Goal: Communication & Community: Answer question/provide support

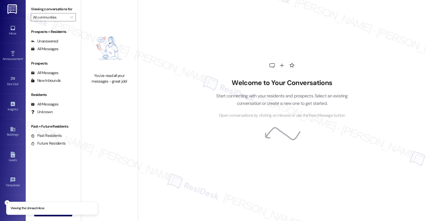
type input "[GEOGRAPHIC_DATA]"
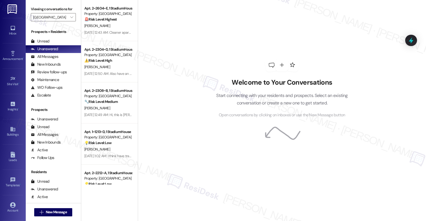
click at [266, 59] on div at bounding box center [271, 65] width 15 height 15
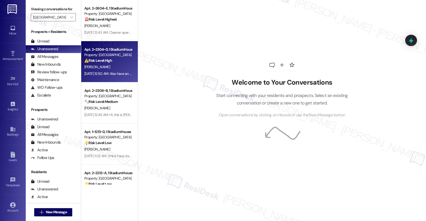
click at [106, 66] on div "[PERSON_NAME]" at bounding box center [108, 67] width 49 height 6
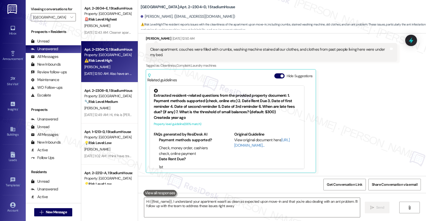
type textarea "Hi {{first_name}}, I understand your apartment wasn't as clean as expected upon…"
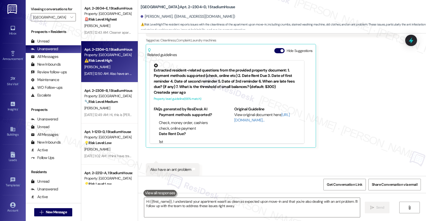
scroll to position [130, 0]
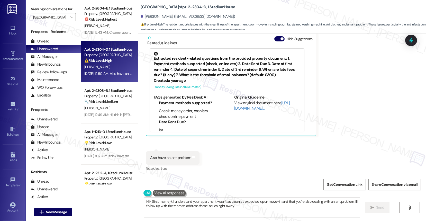
click at [338, 93] on div "[PERSON_NAME] [DATE] 12:50 AM Clean apartment. couches were filled with crumbs,…" at bounding box center [271, 67] width 251 height 137
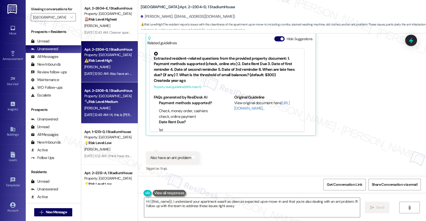
click at [113, 89] on div "Apt. 2~2308~B, 1 StadiumHouse" at bounding box center [108, 90] width 48 height 5
type textarea "Hi {{first_name}}, I understand your apartment wasn't as clean as expected upon…"
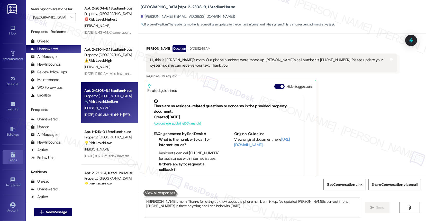
type textarea "Hi [PERSON_NAME]'s mom! Thanks for letting us know about the phone number mix-u…"
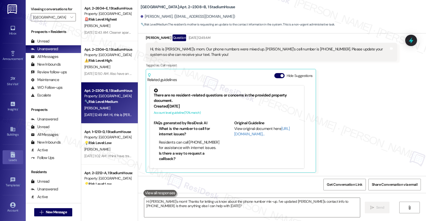
scroll to position [94, 0]
click at [69, 21] on span "" at bounding box center [71, 17] width 5 height 8
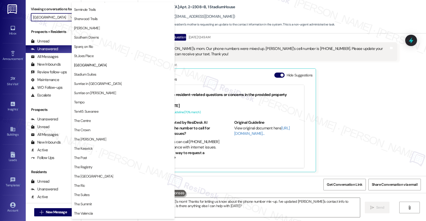
scroll to position [24, 0]
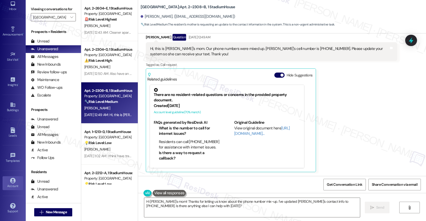
click at [10, 185] on div "Account" at bounding box center [13, 185] width 26 height 5
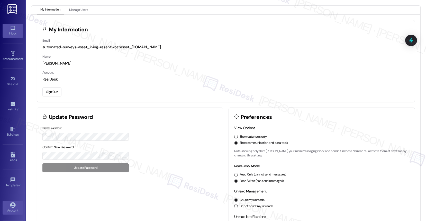
click at [12, 29] on icon at bounding box center [13, 28] width 6 height 6
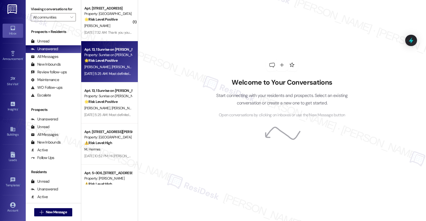
click at [110, 66] on div "[PERSON_NAME] [PERSON_NAME]" at bounding box center [108, 67] width 49 height 6
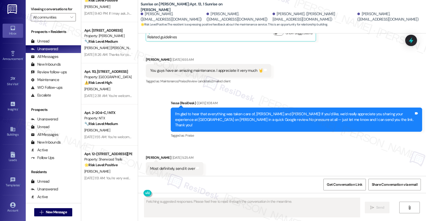
scroll to position [1913, 0]
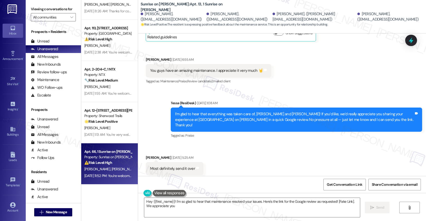
type textarea "Hey {{first_name}}! I'm so glad to hear that maintenance resolved your issues. …"
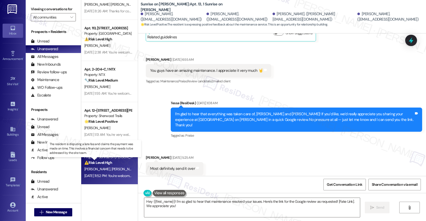
click at [103, 162] on strong "⚠️ Risk Level: High" at bounding box center [98, 162] width 28 height 5
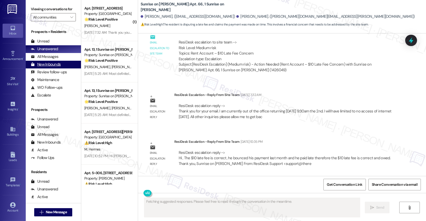
scroll to position [4430, 0]
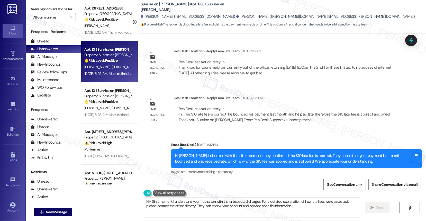
type textarea "Hi {{first_name}}, I understand your frustration with the unexpected charges. F…"
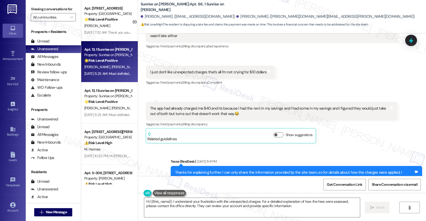
scroll to position [4684, 0]
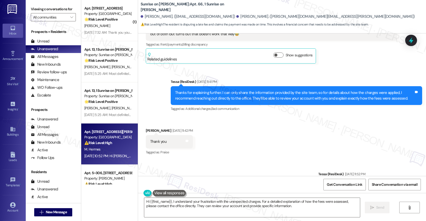
click at [98, 146] on div "M. Hermes" at bounding box center [108, 149] width 49 height 6
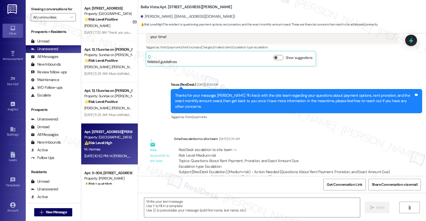
scroll to position [267, 0]
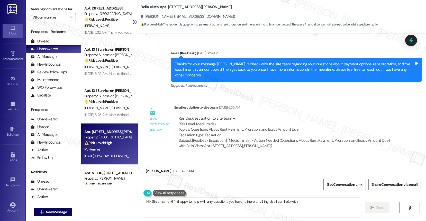
type textarea "Hi {{first_name}}! I'm happy to help with any questions you have. Is there anyt…"
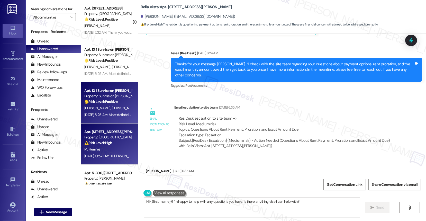
click at [98, 112] on div "[DATE] 5:25 AM: Most definitely, send it over [DATE] 5:25 AM: Most definitely, …" at bounding box center [116, 114] width 65 height 5
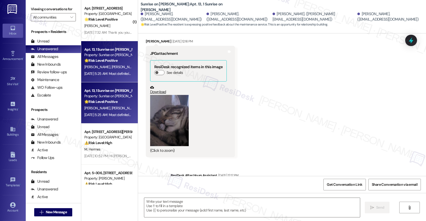
scroll to position [1439, 0]
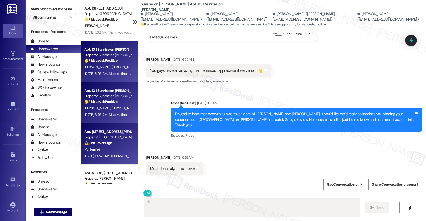
type textarea "Hi {{first_name}}"
click at [103, 145] on strong "⚠️ Risk Level: High" at bounding box center [98, 142] width 28 height 5
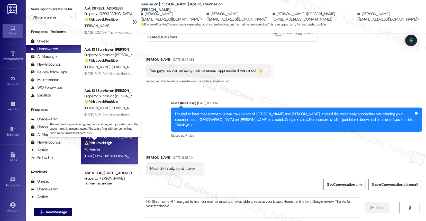
type textarea "Fetching suggested responses. Please feel free to read through the conversation…"
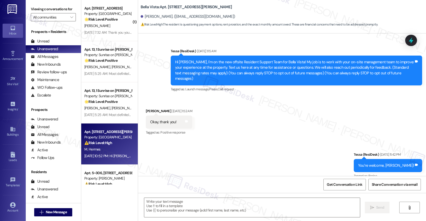
scroll to position [117, 0]
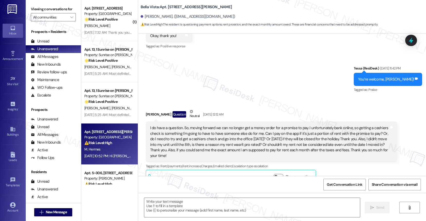
type textarea "Fetching suggested responses. Please feel free to read through the conversation…"
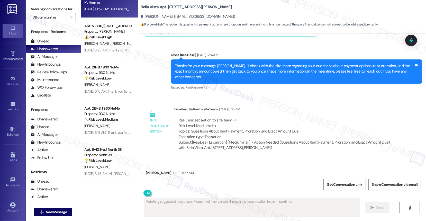
scroll to position [267, 0]
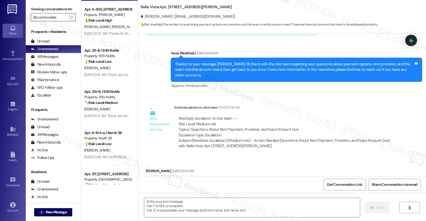
click at [70, 19] on icon "" at bounding box center [71, 17] width 3 height 4
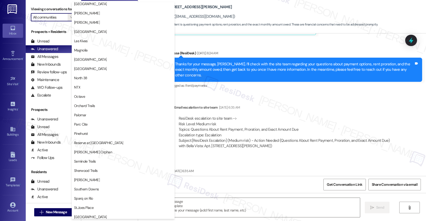
scroll to position [403, 0]
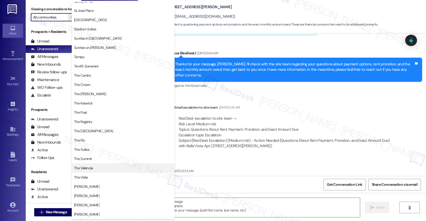
click at [90, 169] on span "The Valencia" at bounding box center [83, 167] width 19 height 5
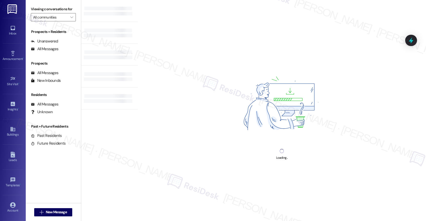
type input "The Valencia"
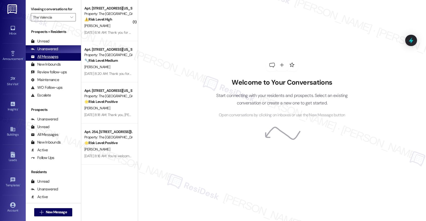
click at [54, 59] on div "All Messages" at bounding box center [44, 56] width 27 height 5
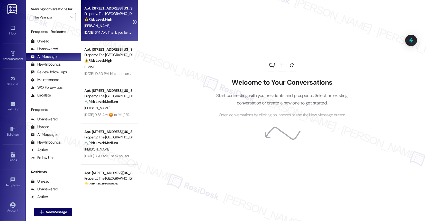
click at [98, 25] on div "[PERSON_NAME]" at bounding box center [108, 26] width 49 height 6
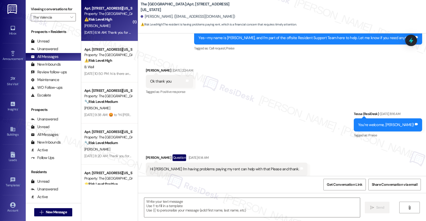
type textarea "Fetching suggested responses. Please feel free to read through the conversation…"
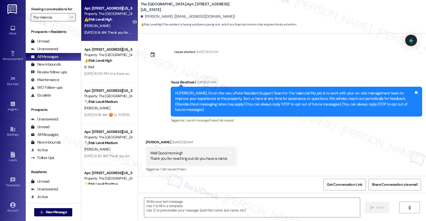
click at [69, 21] on span "" at bounding box center [71, 17] width 5 height 8
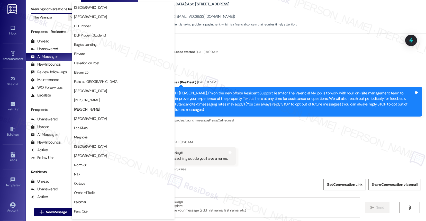
scroll to position [115, 0]
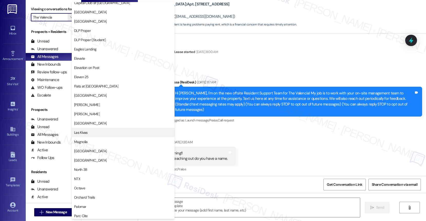
click at [88, 129] on button "Las Kivas" at bounding box center [123, 132] width 103 height 9
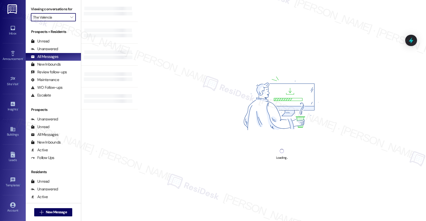
type input "Las Kivas"
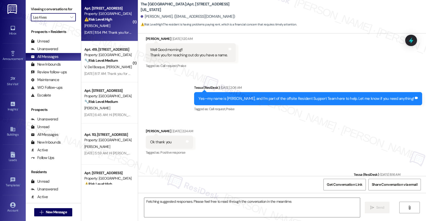
click at [106, 22] on strong "⚠️ Risk Level: High" at bounding box center [98, 19] width 28 height 5
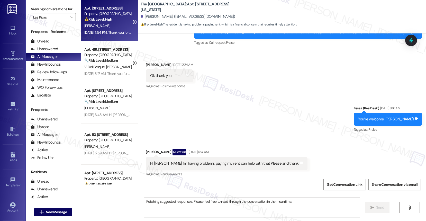
scroll to position [170, 0]
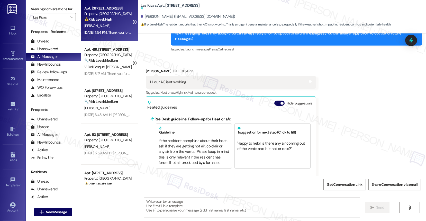
type textarea "Fetching suggested responses. Please feel free to read through the conversation…"
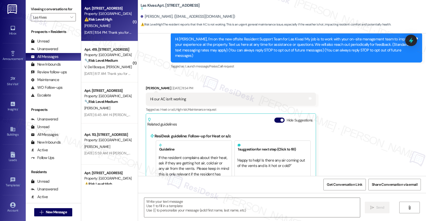
scroll to position [51, 0]
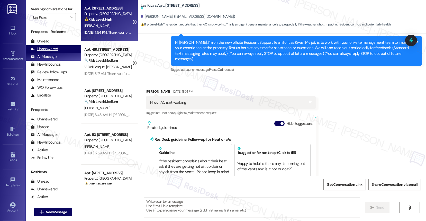
click at [58, 53] on div "Unanswered (0)" at bounding box center [53, 49] width 55 height 8
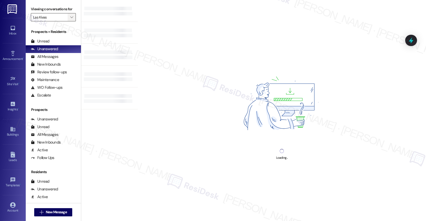
click at [70, 19] on icon "" at bounding box center [71, 17] width 3 height 4
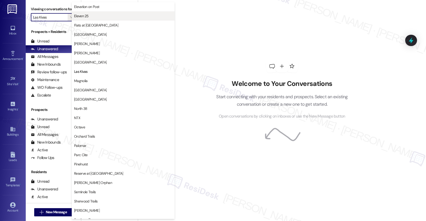
scroll to position [0, 0]
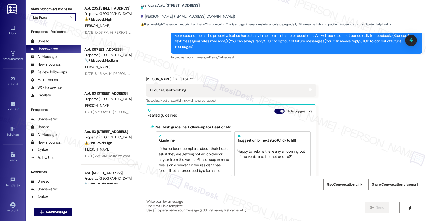
type textarea "Fetching suggested responses. Please feel free to read through the conversation…"
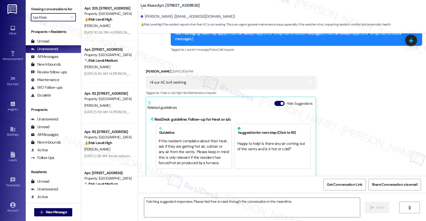
scroll to position [71, 0]
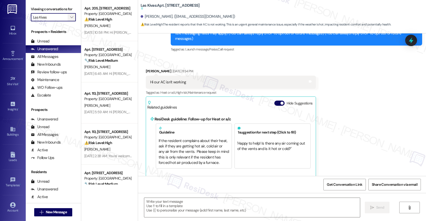
click at [69, 21] on span "" at bounding box center [71, 17] width 5 height 8
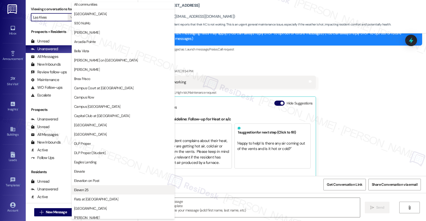
scroll to position [0, 0]
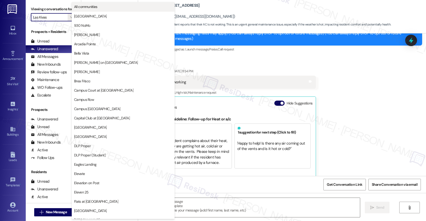
click at [99, 7] on span "All communities" at bounding box center [123, 6] width 98 height 5
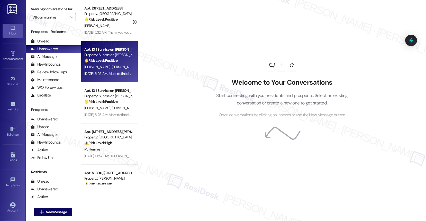
click at [109, 61] on strong "🌟 Risk Level: Positive" at bounding box center [100, 60] width 33 height 5
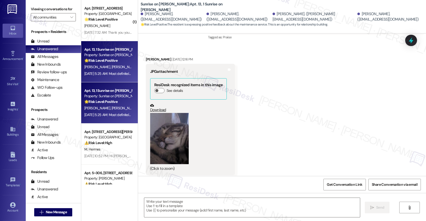
scroll to position [1439, 0]
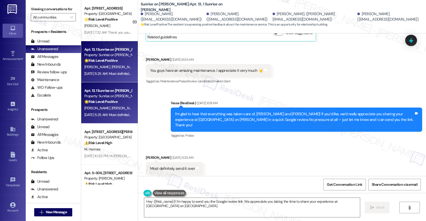
type textarea "Hey {{first_name}}! I'm happy to send you the Google review link. We appreciate…"
click at [70, 19] on icon "" at bounding box center [71, 17] width 3 height 4
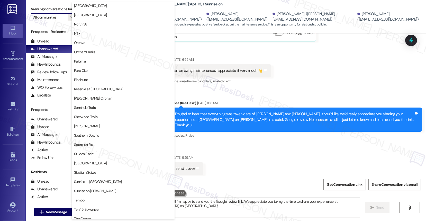
scroll to position [260, 0]
click at [99, 62] on span "Palomar" at bounding box center [123, 61] width 98 height 5
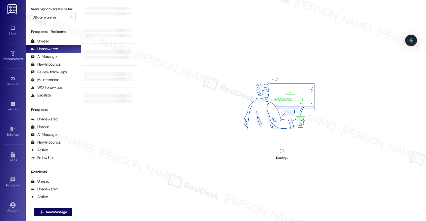
type input "Palomar"
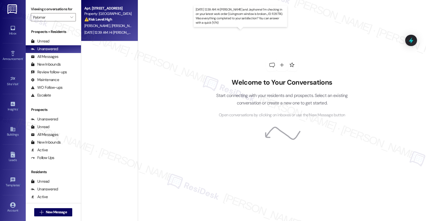
click at [101, 33] on div "[DATE] 12:39 AM: Hi [PERSON_NAME] and Jephonne! I'm checking in on your latest …" at bounding box center [247, 32] width 327 height 5
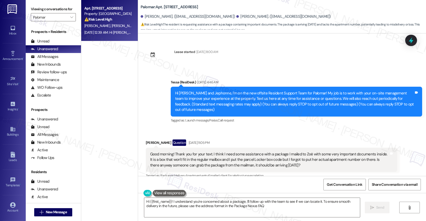
type textarea "Hi {{first_name}}! I understand you're concerned about a package. I'll follow u…"
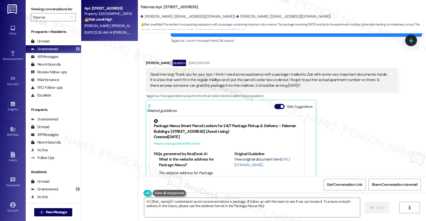
scroll to position [113, 0]
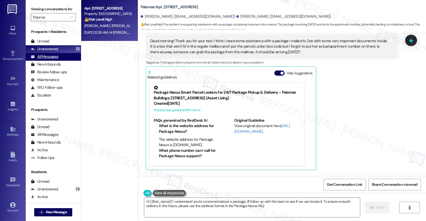
click at [50, 61] on div "All Messages (undefined)" at bounding box center [53, 57] width 55 height 8
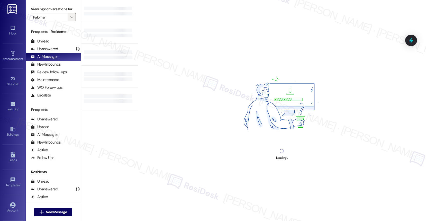
click at [70, 19] on icon "" at bounding box center [71, 17] width 3 height 4
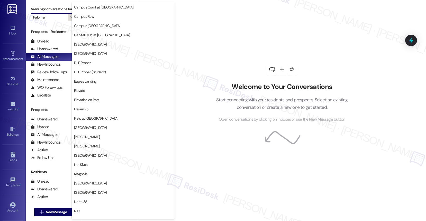
scroll to position [0, 0]
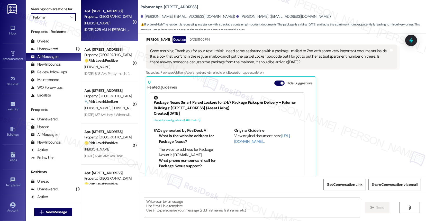
type textarea "Fetching suggested responses. Please feel free to read through the conversation…"
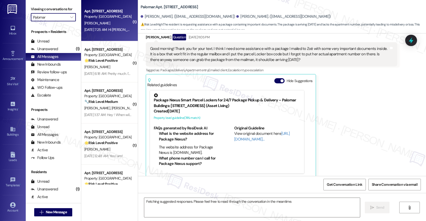
scroll to position [105, 0]
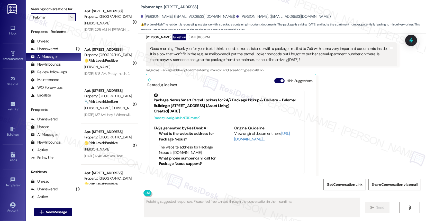
click at [70, 19] on icon "" at bounding box center [71, 17] width 3 height 4
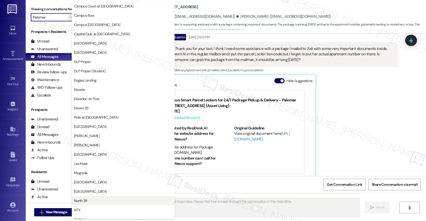
scroll to position [0, 0]
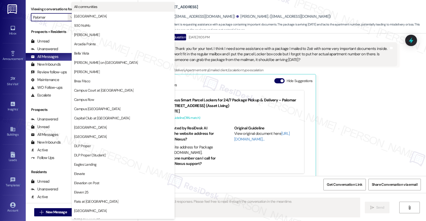
click at [94, 6] on span "All communities" at bounding box center [85, 6] width 23 height 5
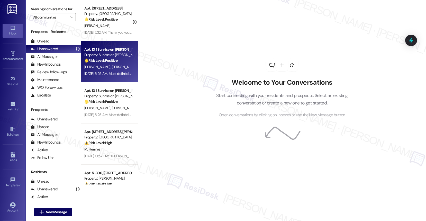
click at [111, 66] on span "[PERSON_NAME]" at bounding box center [124, 67] width 26 height 5
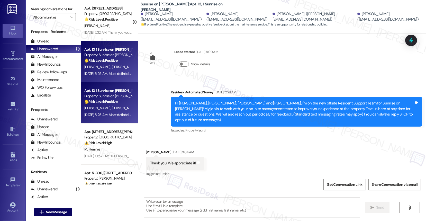
scroll to position [1439, 0]
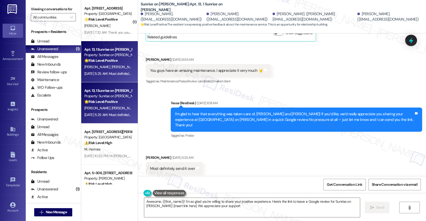
type textarea "Awesome, {{first_name}}! I'm so glad you're willing to share your positive expe…"
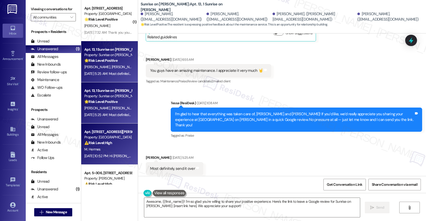
click at [105, 132] on div "Apt. [STREET_ADDRESS][PERSON_NAME]" at bounding box center [108, 131] width 48 height 5
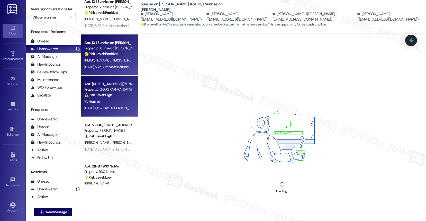
scroll to position [88, 0]
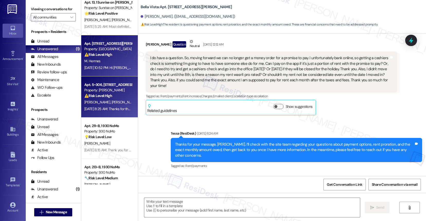
click at [101, 110] on div "[DATE] 8:25 AM: Thanks for the update, Kaleb. I’m sorry the other issues are st…" at bounding box center [287, 108] width 406 height 5
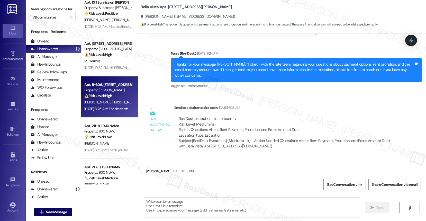
scroll to position [267, 0]
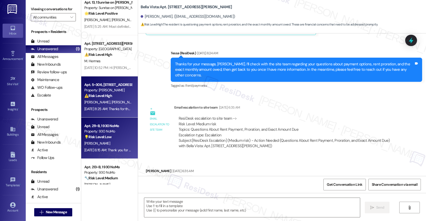
type textarea "Fetching suggested responses. Please feel free to read through the conversation…"
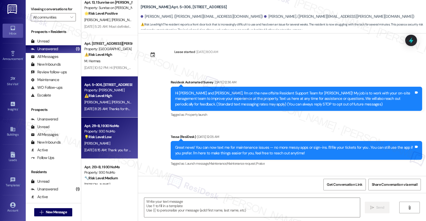
click at [99, 131] on div "Property: 930 NoMo" at bounding box center [108, 130] width 48 height 5
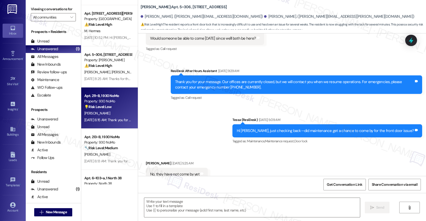
scroll to position [190, 0]
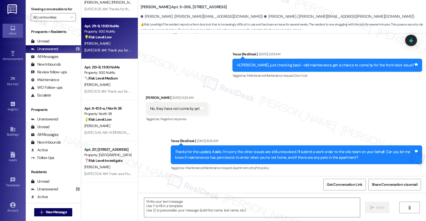
type textarea "Fetching suggested responses. Please feel free to read through the conversation…"
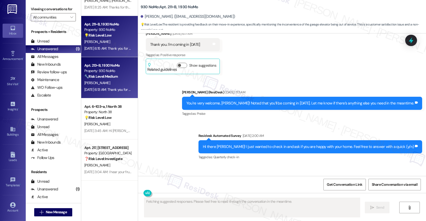
click at [93, 85] on div "[PERSON_NAME]" at bounding box center [108, 83] width 49 height 6
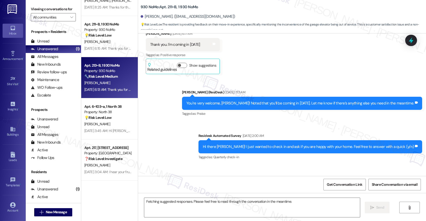
scroll to position [1763, 0]
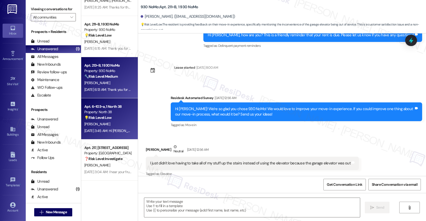
type textarea "Fetching suggested responses. Please feel free to read through the conversation…"
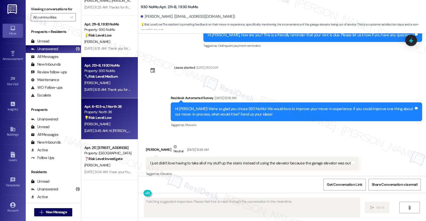
click at [102, 122] on div "[PERSON_NAME]" at bounding box center [108, 124] width 49 height 6
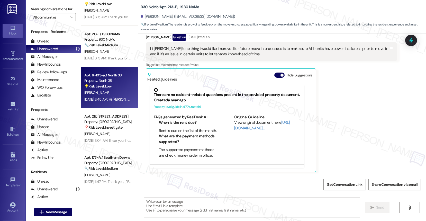
scroll to position [0, 0]
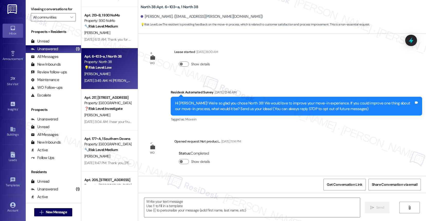
type textarea "Fetching suggested responses. Please feel free to read through the conversation…"
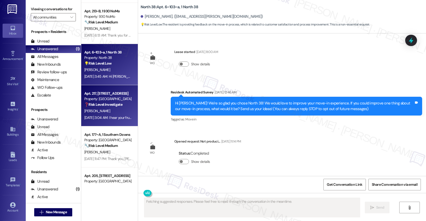
click at [100, 104] on strong "❓ Risk Level: Investigate" at bounding box center [103, 104] width 38 height 5
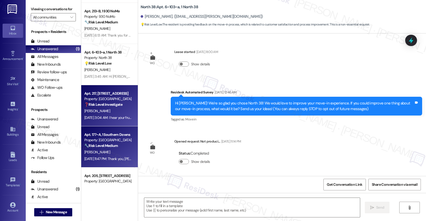
type textarea "Fetching suggested responses. Please feel free to read through the conversation…"
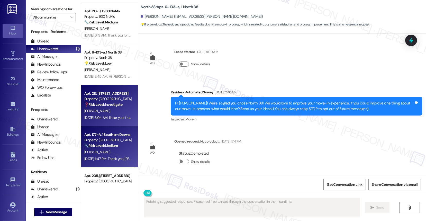
click at [95, 139] on div "Property: [GEOGRAPHIC_DATA]" at bounding box center [108, 139] width 48 height 5
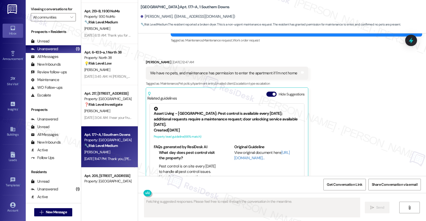
scroll to position [1807, 0]
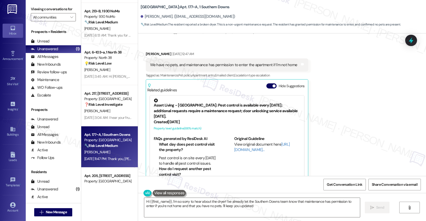
type textarea "Hi {{first_name}}, I'm so sorry to hear about the dryer! I've already let the S…"
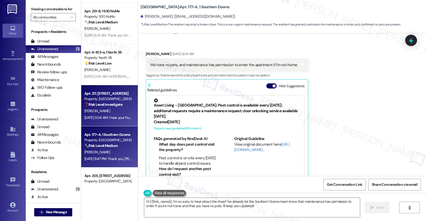
click at [93, 99] on div "Property: [GEOGRAPHIC_DATA]" at bounding box center [108, 98] width 48 height 5
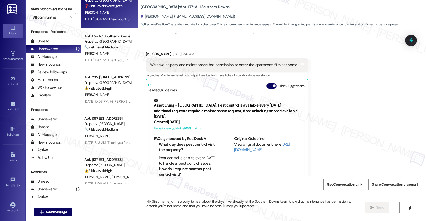
scroll to position [368, 0]
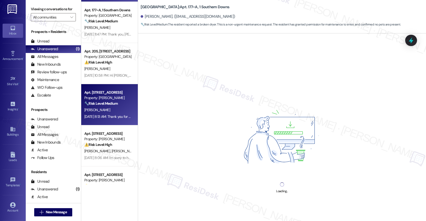
click at [103, 95] on div "Property: [PERSON_NAME]" at bounding box center [108, 97] width 48 height 5
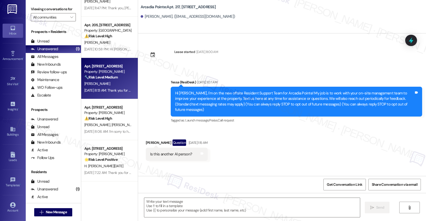
scroll to position [398, 0]
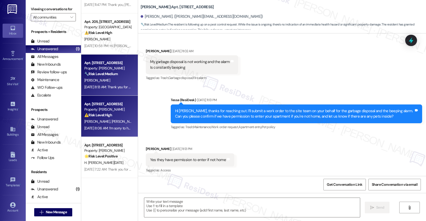
click at [101, 115] on strong "⚠️ Risk Level: High" at bounding box center [98, 115] width 28 height 5
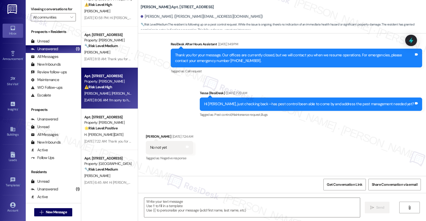
scroll to position [0, 0]
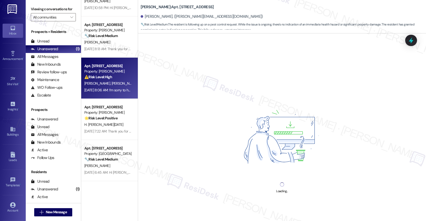
click at [101, 116] on strong "🌟 Risk Level: Positive" at bounding box center [100, 118] width 33 height 5
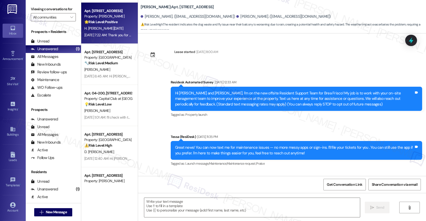
scroll to position [178, 0]
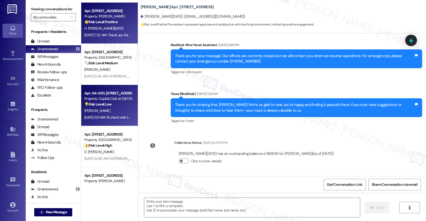
type textarea "Fetching suggested responses. Please feel free to read through the conversation…"
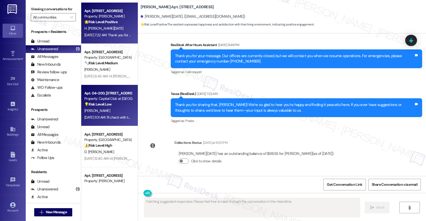
click at [100, 87] on div "Apt. 04~200, [STREET_ADDRESS] Property: Capital Club at Indian Land 💡 Risk Leve…" at bounding box center [109, 105] width 57 height 41
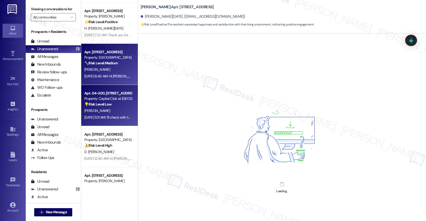
click at [102, 69] on div "[PERSON_NAME]" at bounding box center [108, 69] width 49 height 6
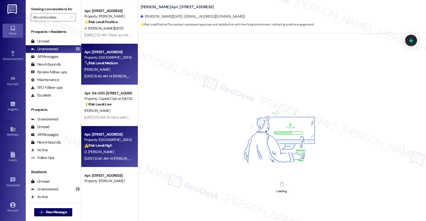
click at [98, 135] on div "Apt. [STREET_ADDRESS]" at bounding box center [108, 134] width 48 height 5
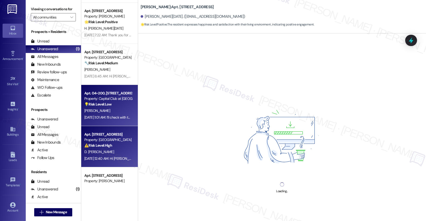
click at [104, 121] on div "Apt. 04~200, [STREET_ADDRESS] Property: Capital Club at Indian Land 💡 Risk Leve…" at bounding box center [109, 105] width 57 height 41
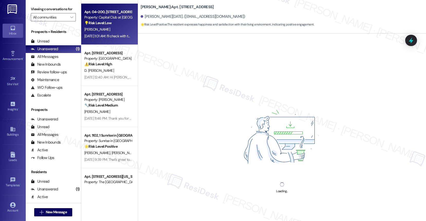
scroll to position [636, 0]
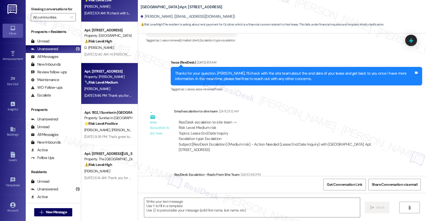
type textarea "Fetching suggested responses. Please feel free to read through the conversation…"
click at [104, 81] on strong "🔧 Risk Level: Medium" at bounding box center [100, 82] width 33 height 5
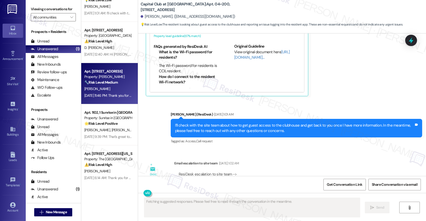
scroll to position [0, 0]
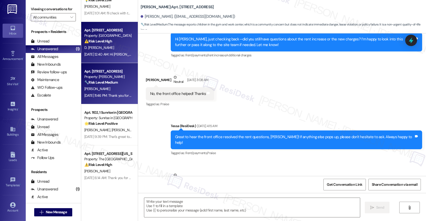
click at [105, 52] on div "[DATE] 12:40 AM: Hi [PERSON_NAME], I checked with the site team, and they confi…" at bounding box center [264, 54] width 360 height 5
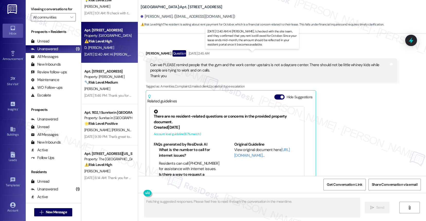
scroll to position [450, 0]
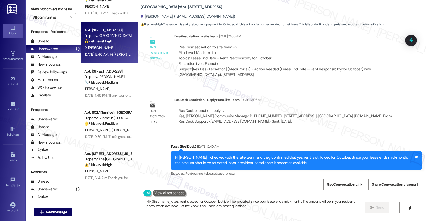
type textarea "Hi {{first_name}}, yes, rent is owed for October, but it will be prorated since…"
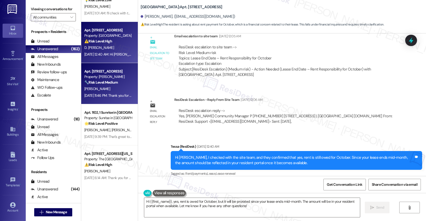
click at [103, 84] on strong "🔧 Risk Level: Medium" at bounding box center [100, 82] width 33 height 5
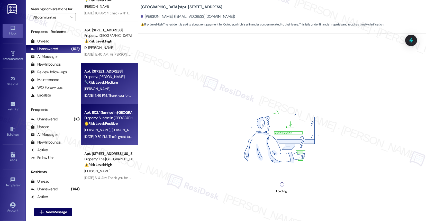
click at [99, 118] on div "Property: Sunrise in [GEOGRAPHIC_DATA]" at bounding box center [108, 117] width 48 height 5
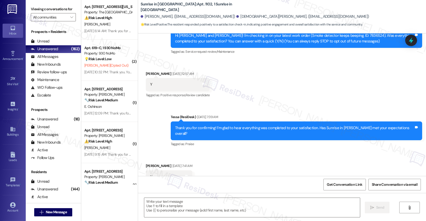
scroll to position [81, 0]
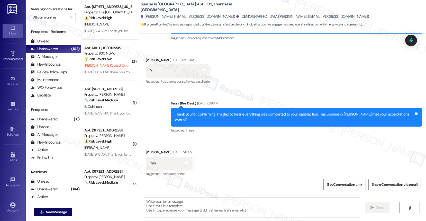
type textarea "Fetching suggested responses. Please feel free to read through the conversation…"
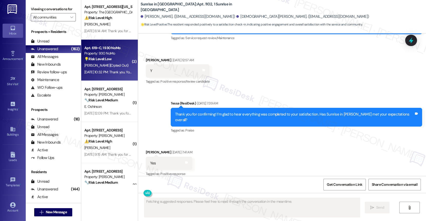
click at [102, 64] on span "[PERSON_NAME] (Opted Out)" at bounding box center [106, 65] width 44 height 5
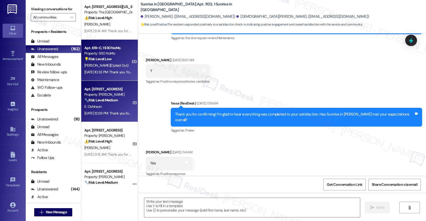
type textarea "Fetching suggested responses. Please feel free to read through the conversation…"
click at [99, 111] on div "[DATE] 12:09 PM: Thank you for your message. Our offices are currently closed, …" at bounding box center [240, 113] width 313 height 5
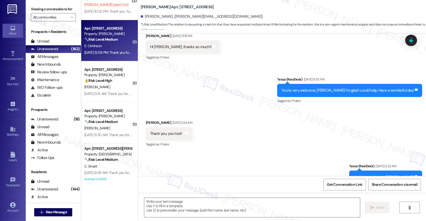
scroll to position [849, 0]
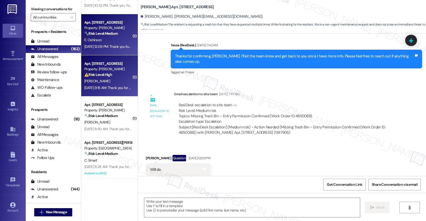
click at [105, 82] on div "[PERSON_NAME]" at bounding box center [108, 81] width 49 height 6
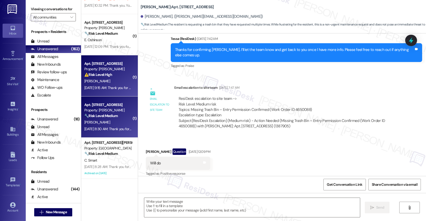
type textarea "Fetching suggested responses. Please feel free to read through the conversation…"
click at [97, 116] on strong "🔧 Risk Level: Medium" at bounding box center [100, 115] width 33 height 5
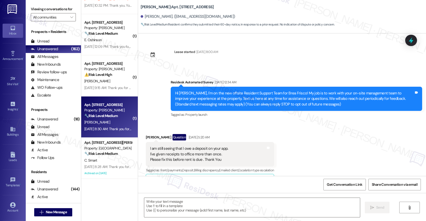
scroll to position [637, 0]
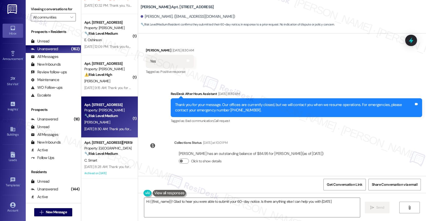
type textarea "Hi {{first_name}}! Glad to hear you were able to submit your 60-day notice. Is …"
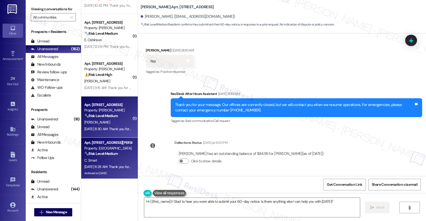
click at [112, 152] on strong "🔧 Risk Level: Medium" at bounding box center [100, 153] width 33 height 5
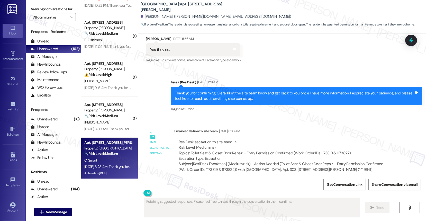
scroll to position [934, 0]
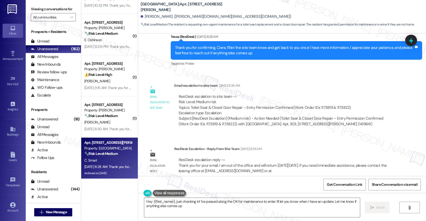
type textarea "Hey {{first_name}}, just checking in! I've passed along the OK for maintenance …"
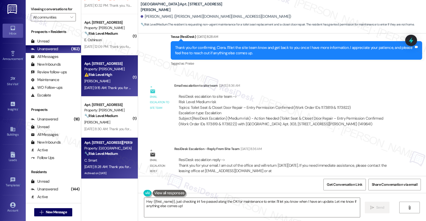
click at [111, 64] on div "Apt. [STREET_ADDRESS]" at bounding box center [108, 63] width 48 height 5
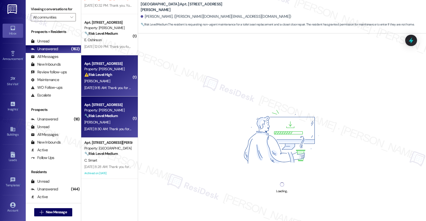
click at [107, 102] on div "Apt. 12116, [STREET_ADDRESS] Property: [PERSON_NAME] 🔧 Risk Level: Medium Resid…" at bounding box center [108, 110] width 49 height 17
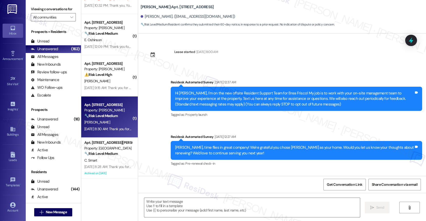
scroll to position [195, 0]
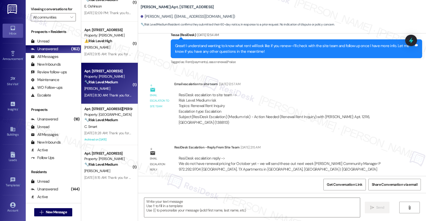
type textarea "Fetching suggested responses. Please feel free to read through the conversation…"
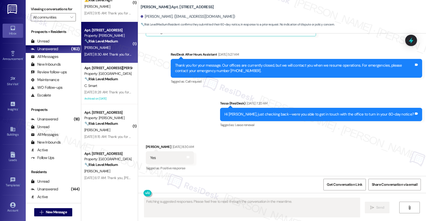
scroll to position [922, 0]
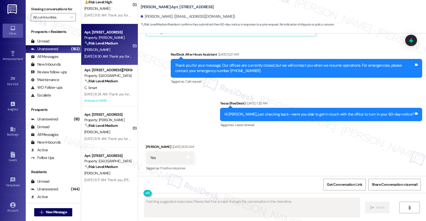
click at [107, 101] on div "Archived on [DATE]" at bounding box center [108, 100] width 49 height 6
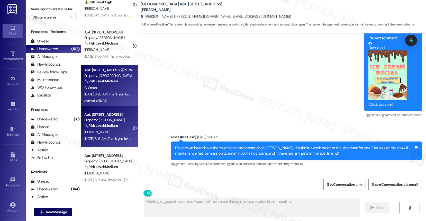
scroll to position [731, 0]
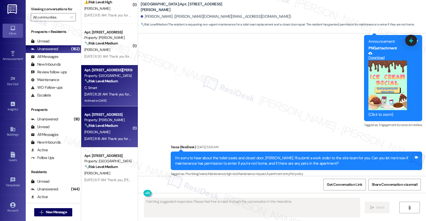
click at [111, 130] on div "[PERSON_NAME]" at bounding box center [108, 132] width 49 height 6
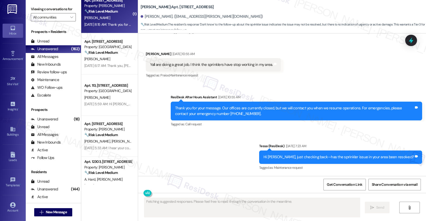
scroll to position [452, 0]
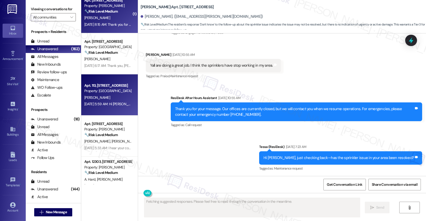
click at [108, 100] on div "[PERSON_NAME]" at bounding box center [108, 97] width 49 height 6
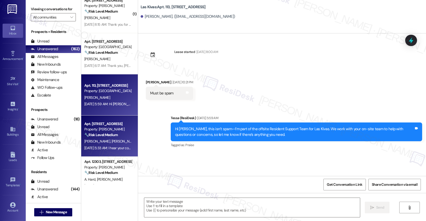
type textarea "Fetching suggested responses. Please feel free to read through the conversation…"
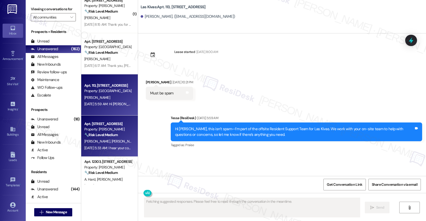
click at [103, 128] on div "Property: [PERSON_NAME]" at bounding box center [108, 128] width 48 height 5
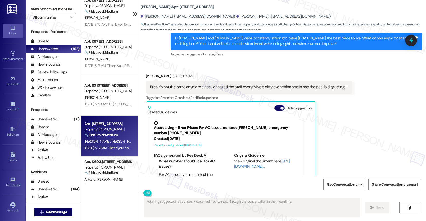
scroll to position [332, 0]
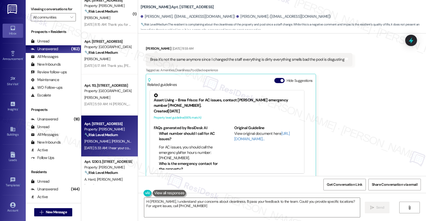
type textarea "Hi [PERSON_NAME], I understand your concerns about cleanliness. I'll pass your …"
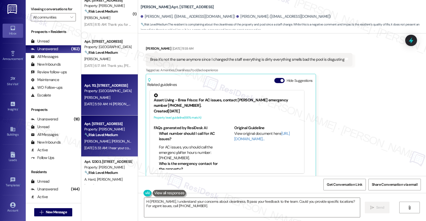
click at [101, 107] on div "Apt. 113, [STREET_ADDRESS] Property: [GEOGRAPHIC_DATA] [PERSON_NAME] [DATE] 5:5…" at bounding box center [109, 94] width 57 height 41
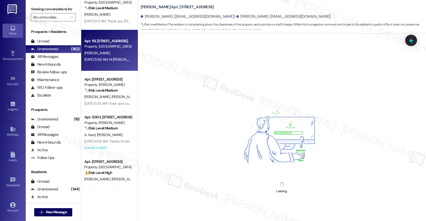
scroll to position [1093, 0]
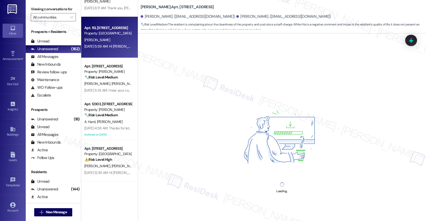
click at [101, 107] on div "Property: [PERSON_NAME]" at bounding box center [108, 109] width 48 height 5
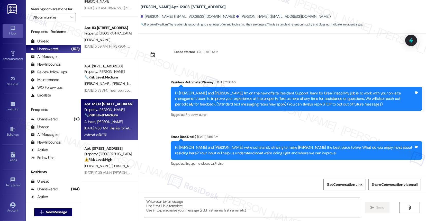
scroll to position [2420, 0]
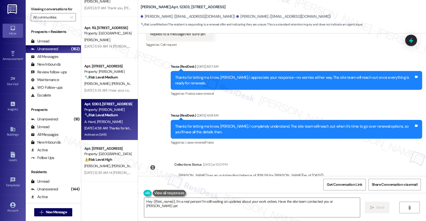
type textarea "Hey {{first_name}}, I'm a real person! I'm still waiting on updates about your …"
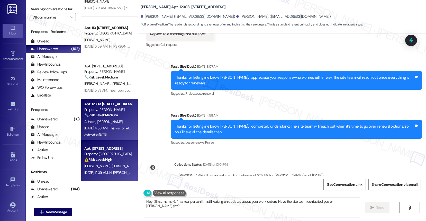
click at [113, 157] on div "⚠️ Risk Level: High The resident is requesting assistance with a package contai…" at bounding box center [108, 159] width 48 height 5
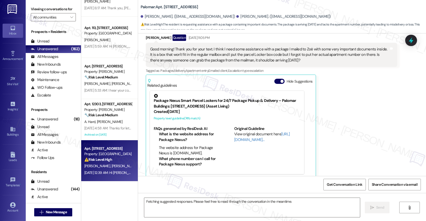
scroll to position [105, 0]
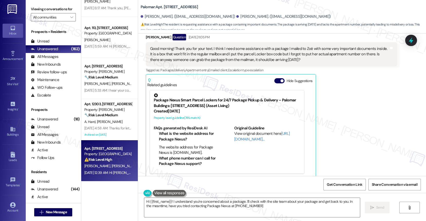
type textarea "Hi {{first_name}}! I understand you're concerned about a package. I'll check wi…"
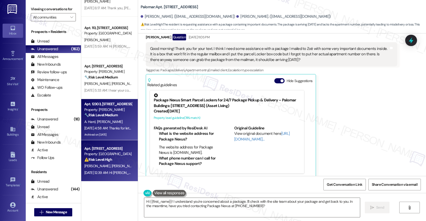
click at [99, 116] on strong "🔧 Risk Level: Medium" at bounding box center [100, 115] width 33 height 5
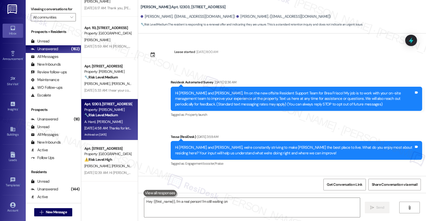
scroll to position [2420, 0]
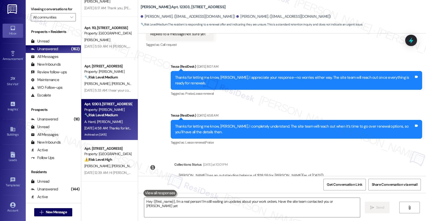
type textarea "Hey {{first_name}}, I'm a real person! I'm still waiting on updates about your …"
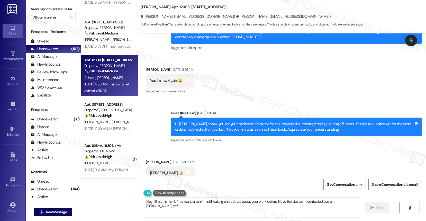
scroll to position [1141, 0]
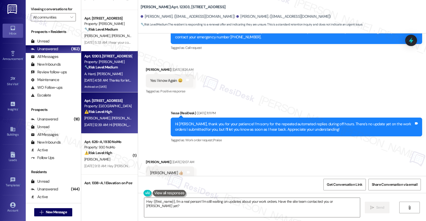
click at [120, 128] on div "Apt. 4203, [STREET_ADDRESS] Property: Palomar ⚠️ Risk Level: High The resident …" at bounding box center [109, 112] width 57 height 41
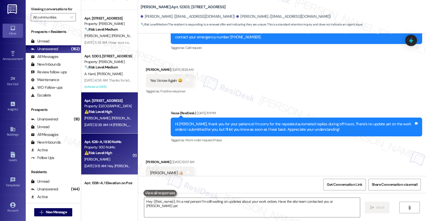
type textarea "Hey {{first_name}}, I'm a real person! I'm still waiting on updates about your …"
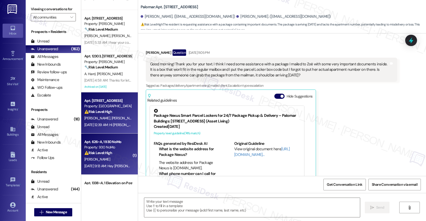
type textarea "Fetching suggested responses. Please feel free to read through the conversation…"
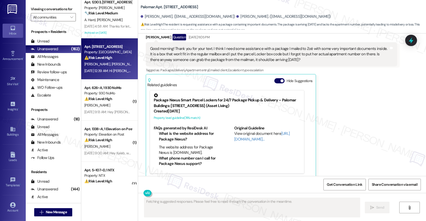
scroll to position [1204, 0]
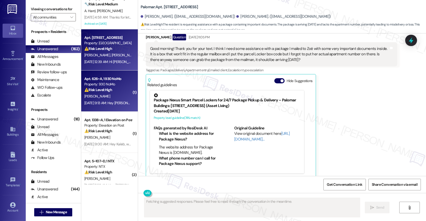
click at [111, 104] on div "[DATE] 9:13 AM: Hey [PERSON_NAME], we appreciate your text! We'll be back at 11…" at bounding box center [197, 102] width 226 height 5
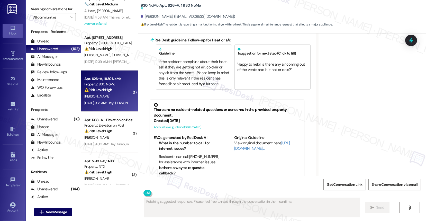
scroll to position [382, 0]
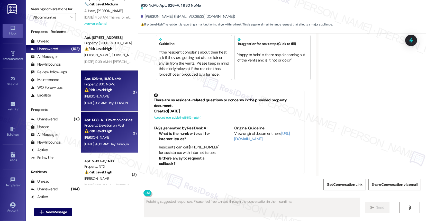
click at [106, 125] on div "Property: Elevation on Post" at bounding box center [108, 125] width 48 height 5
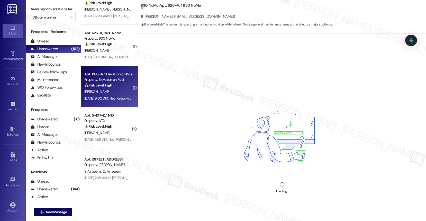
scroll to position [1267, 0]
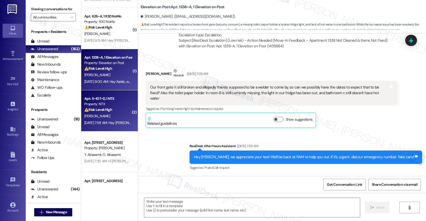
type textarea "Fetching suggested responses. Please feel free to read through the conversation…"
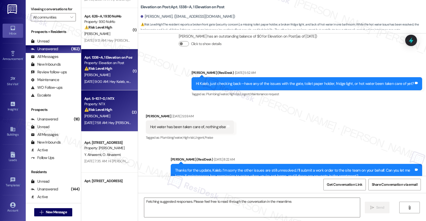
click at [105, 111] on strong "⚠️ Risk Level: High" at bounding box center [98, 109] width 28 height 5
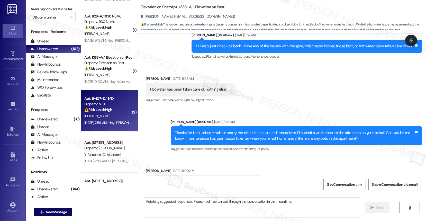
scroll to position [467, 0]
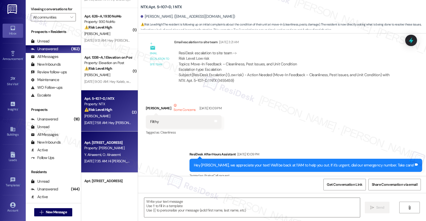
type textarea "Fetching suggested responses. Please feel free to read through the conversation…"
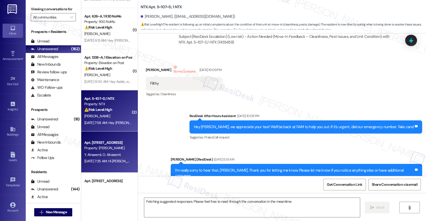
click at [102, 153] on span "O. Alnaeemi" at bounding box center [111, 154] width 18 height 5
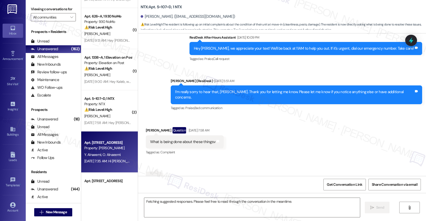
scroll to position [347, 0]
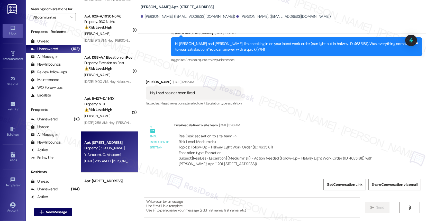
type textarea "Fetching suggested responses. Please feel free to read through the conversation…"
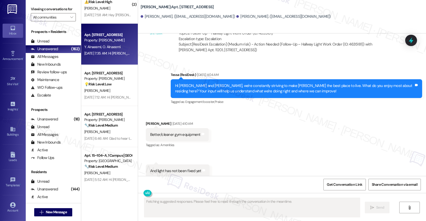
scroll to position [1377, 0]
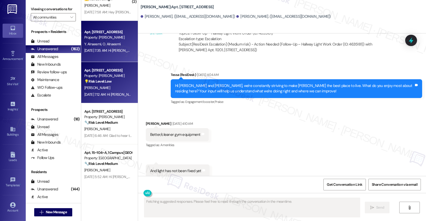
click at [98, 87] on div "[PERSON_NAME]" at bounding box center [108, 88] width 49 height 6
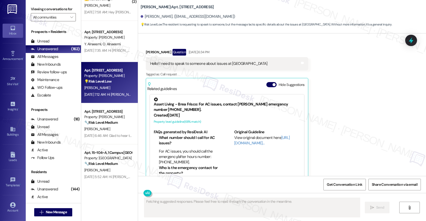
scroll to position [693, 0]
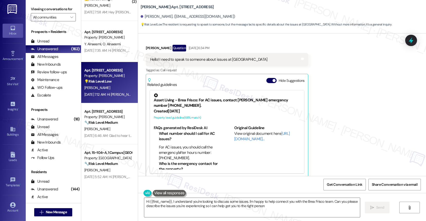
type textarea "Hi {{first_name}}, I understand you're looking to discuss some issues. I'm happ…"
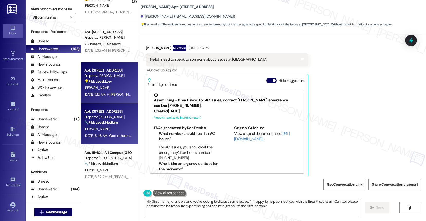
click at [101, 108] on div "Apt. 10304, [STREET_ADDRESS] Property: [PERSON_NAME] 🔧 Risk Level: Medium The r…" at bounding box center [109, 123] width 57 height 41
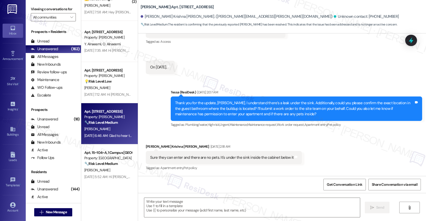
type textarea "Fetching suggested responses. Please feel free to read through the conversation…"
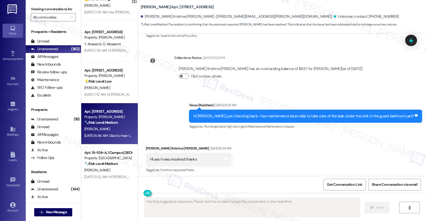
scroll to position [394, 0]
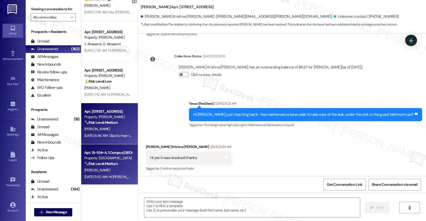
click at [102, 177] on div "[DATE] 5:52 AM: Hi [PERSON_NAME], just checking back—have your maintenance requ…" at bounding box center [183, 176] width 199 height 5
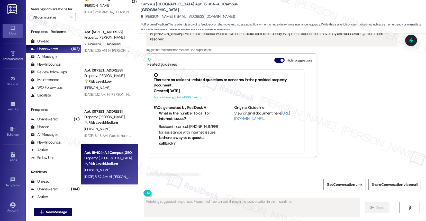
scroll to position [178, 0]
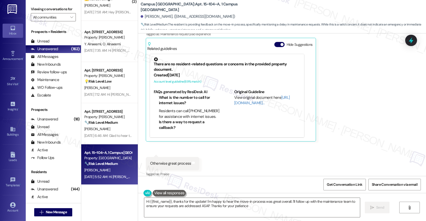
type textarea "Hi {{first_name}}, thanks for the update! I'm happy to hear the move-in process…"
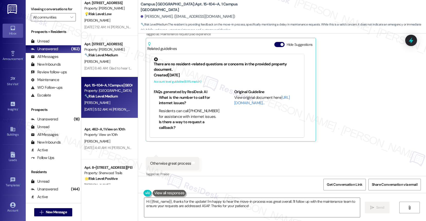
scroll to position [1502, 0]
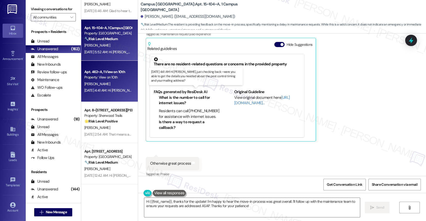
click at [97, 90] on div "[DATE] 4:41 AM: Hi [PERSON_NAME], just checking back—were you able to get the d…" at bounding box center [201, 90] width 235 height 5
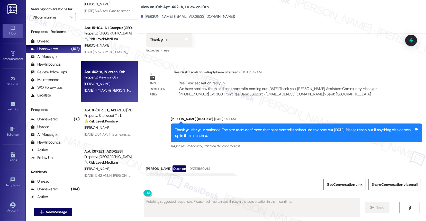
scroll to position [826, 0]
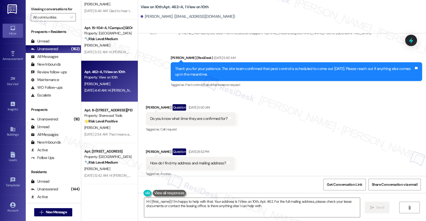
type textarea "Hi {{first_name}}! I'm happy to help with that. Your address is 1 View on 10th,…"
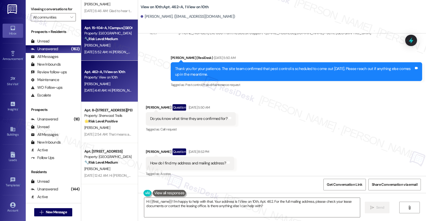
click at [94, 36] on div "Property: [GEOGRAPHIC_DATA]" at bounding box center [108, 33] width 48 height 5
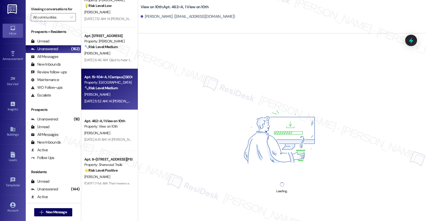
scroll to position [1447, 0]
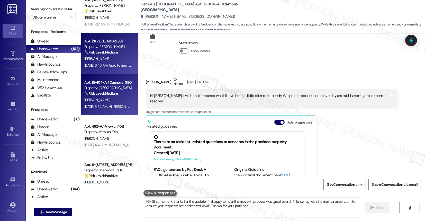
type textarea "Hi {{first_name}}, thanks for the update! I'm happy to hear the move-in process…"
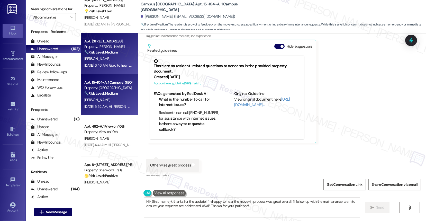
scroll to position [178, 0]
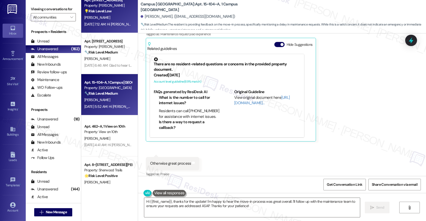
click at [103, 27] on div "Apt. [STREET_ADDRESS] Property: [PERSON_NAME] 💡 Risk Level: Low The resident is…" at bounding box center [109, 12] width 57 height 41
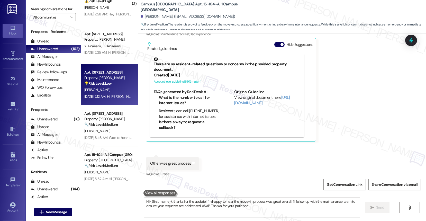
type textarea "Hi {{first_name}}, thanks for the update! I'm happy to hear the move-in process…"
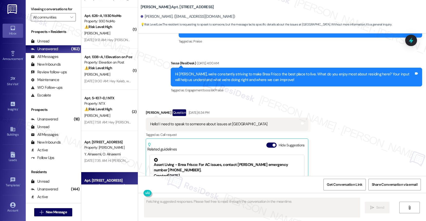
scroll to position [693, 0]
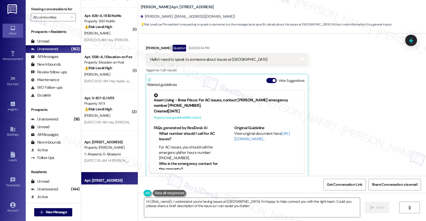
type textarea "Hi {{first_name}}, I understand you're having issues at [GEOGRAPHIC_DATA]. I'm …"
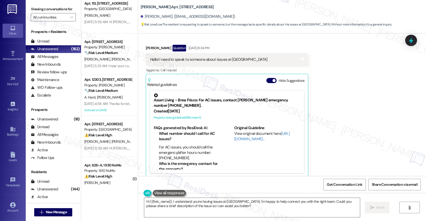
scroll to position [1117, 0]
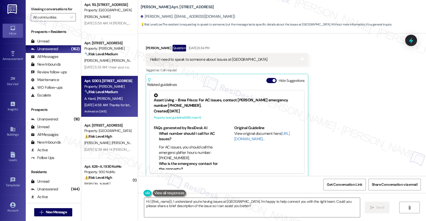
click at [102, 79] on div "Apt. 12303, [STREET_ADDRESS]" at bounding box center [108, 80] width 48 height 5
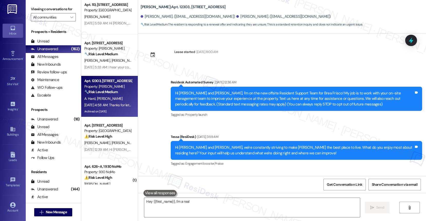
scroll to position [2420, 0]
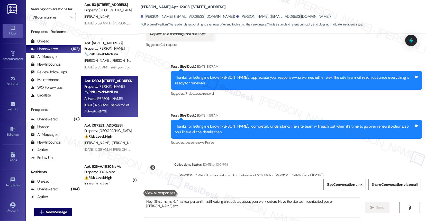
type textarea "Hey {{first_name}}, I'm a real person! I'm still waiting on updates about your …"
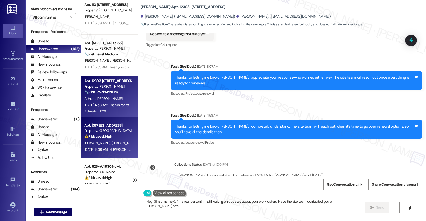
click at [100, 134] on strong "⚠️ Risk Level: High" at bounding box center [98, 136] width 28 height 5
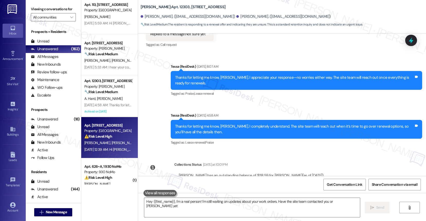
type textarea "Hey {{first_name}}, I'm a real person! I'm still waiting on updates about your …"
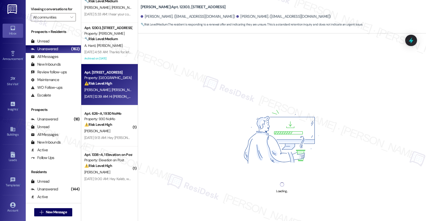
scroll to position [1173, 0]
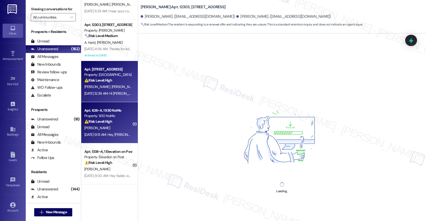
click at [100, 128] on div "[PERSON_NAME]" at bounding box center [108, 128] width 49 height 6
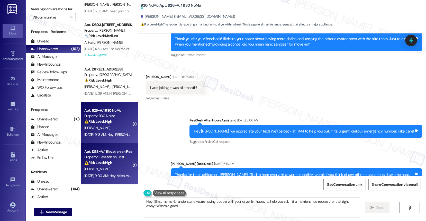
type textarea "Hey {{first_name}}, I understand you're having trouble with your dryer. I'm hap…"
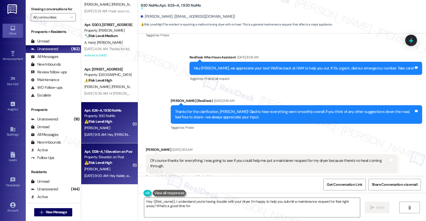
click at [102, 159] on div "Property: Elevation on Post" at bounding box center [108, 156] width 48 height 5
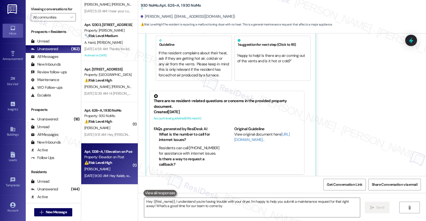
type textarea "Hey {{first_name}}, I understand you're having trouble with your dryer. I'm hap…"
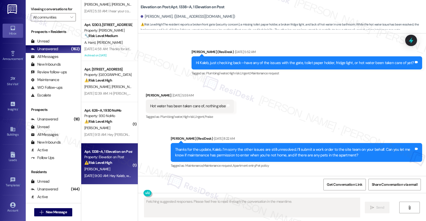
scroll to position [467, 0]
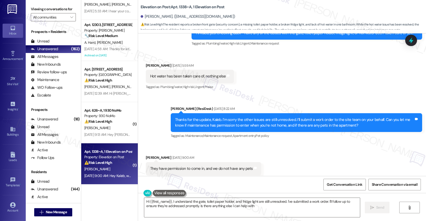
type textarea "Hi {{first_name}}, I understand the gate, toilet paper holder, and fridge light…"
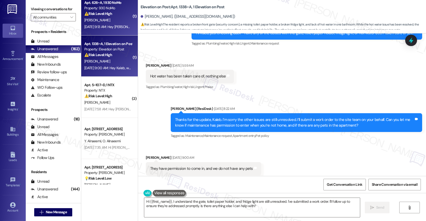
scroll to position [1322, 0]
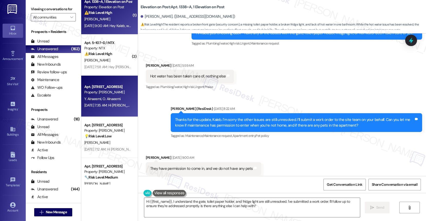
click at [103, 99] on span "O. Alnaeemi" at bounding box center [111, 98] width 18 height 5
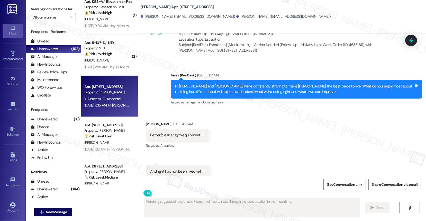
scroll to position [217, 0]
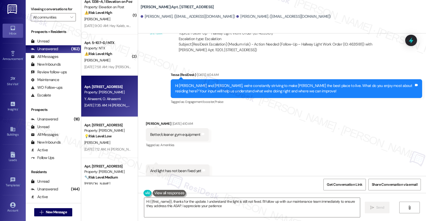
type textarea "Hi {{first_name}}, thanks for the update. I understand the light is still not f…"
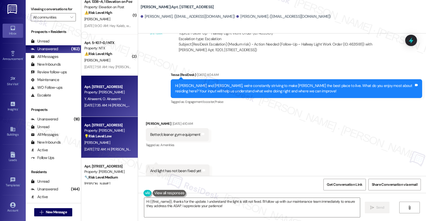
click at [112, 133] on div "💡 Risk Level: Low The resident is requesting to speak to someone, but the messa…" at bounding box center [108, 135] width 48 height 5
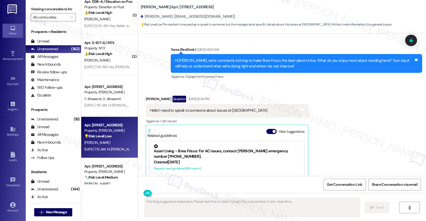
scroll to position [693, 0]
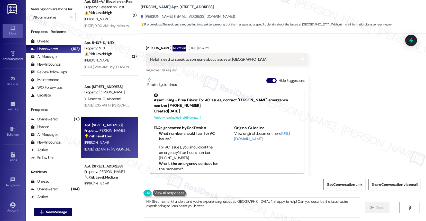
type textarea "Hi {{first_name}}, I understand you're experiencing issues at [GEOGRAPHIC_DATA]…"
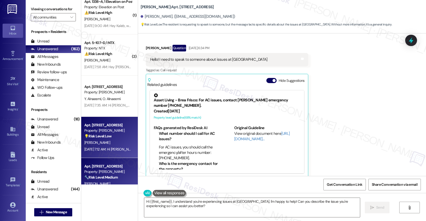
click at [97, 182] on div "[PERSON_NAME]" at bounding box center [108, 183] width 49 height 6
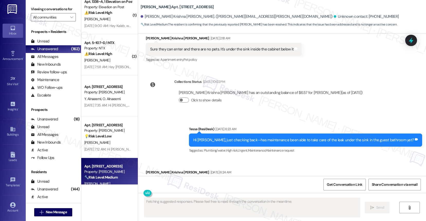
scroll to position [394, 0]
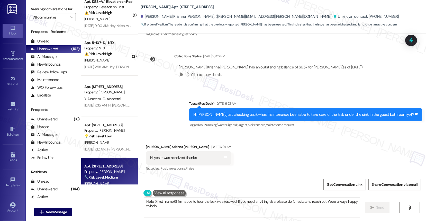
type textarea "Hello {{first_name}}! I'm happy to hear the leak was resolved. If you need anyt…"
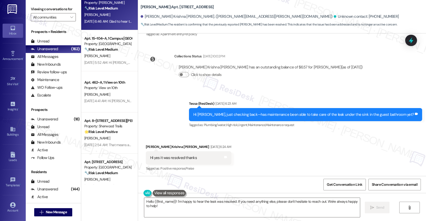
scroll to position [1492, 0]
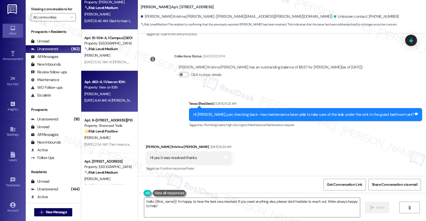
click at [98, 102] on div "[DATE] 4:41 AM: Hi [PERSON_NAME], just checking back—were you able to get the d…" at bounding box center [201, 100] width 235 height 5
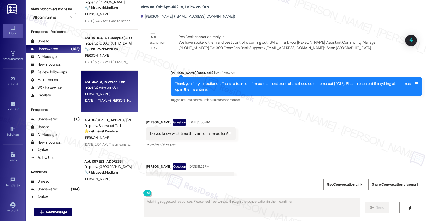
scroll to position [826, 0]
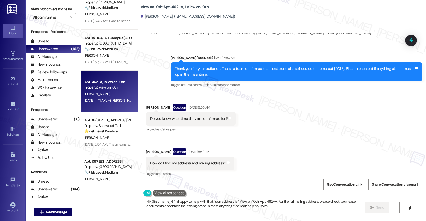
type textarea "Hi {{first_name}}! I'm happy to help with that. Your address is 1 View on 10th,…"
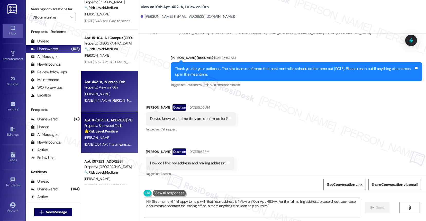
click at [102, 134] on div "[PERSON_NAME]" at bounding box center [108, 137] width 49 height 6
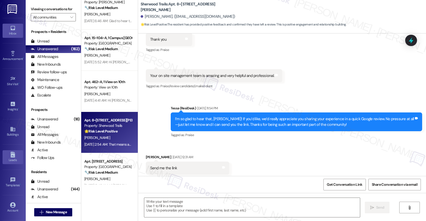
type textarea "Fetching suggested responses. Please feel free to read through the conversation…"
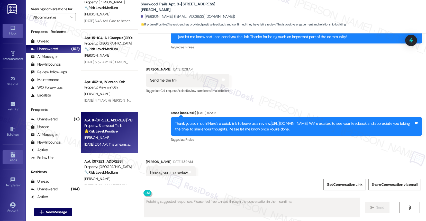
scroll to position [210, 0]
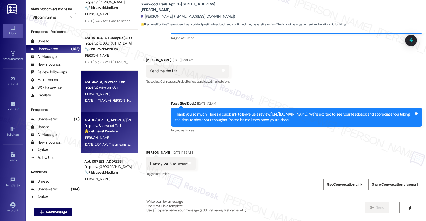
click at [112, 103] on div "[DATE] 4:41 AM: Hi [PERSON_NAME], just checking back—were you able to get the d…" at bounding box center [108, 100] width 49 height 6
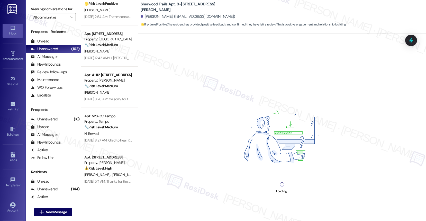
scroll to position [1662, 0]
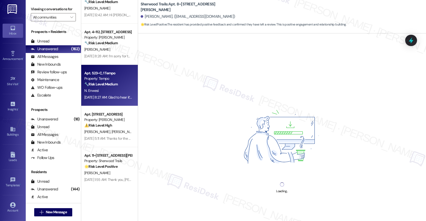
click at [108, 95] on div "[DATE] 8:27 AM: Glad to hear it’s resolved, [PERSON_NAME]—thanks for letting me…" at bounding box center [149, 97] width 131 height 5
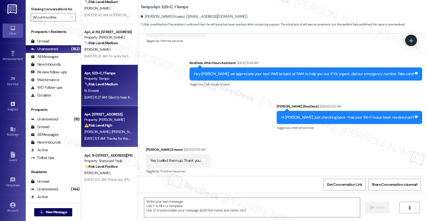
scroll to position [114, 0]
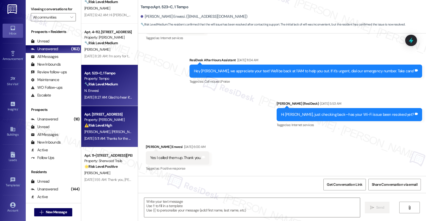
type textarea "Fetching suggested responses. Please feel free to read through the conversation…"
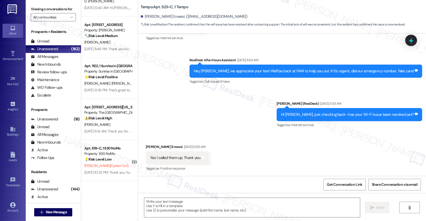
scroll to position [682, 0]
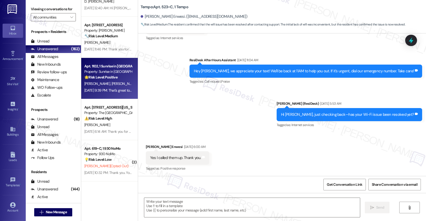
click at [103, 78] on strong "🌟 Risk Level: Positive" at bounding box center [100, 77] width 33 height 5
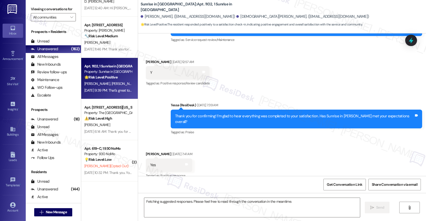
scroll to position [81, 0]
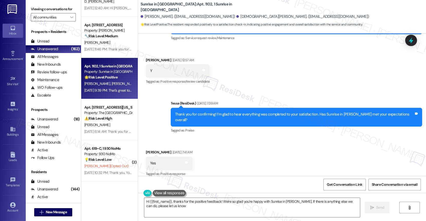
type textarea "Hi {{first_name}}, thanks for the positive feedback! We're so glad you're happy…"
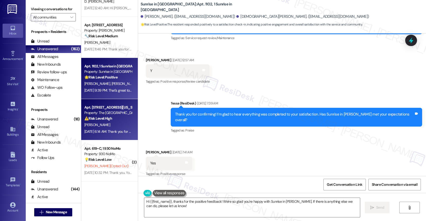
click at [86, 130] on div "[DATE] 6:14 AM: Thank you for your message. Our offices are currently closed, b…" at bounding box center [225, 131] width 282 height 5
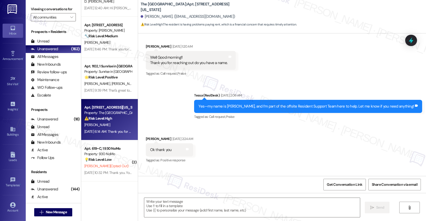
type textarea "Fetching suggested responses. Please feel free to read through the conversation…"
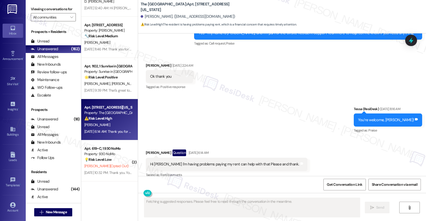
scroll to position [170, 0]
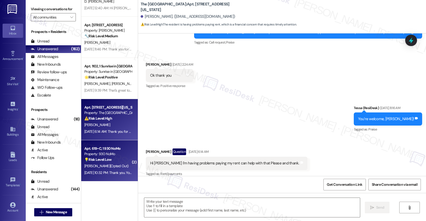
click at [103, 149] on div "Apt. 619~C, 1 930 NoMo" at bounding box center [108, 148] width 48 height 5
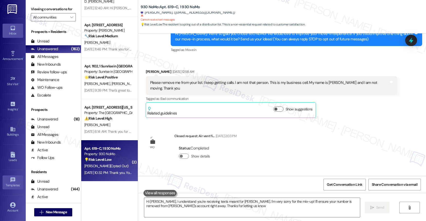
type textarea "Hi [PERSON_NAME], I understand you're receiving texts meant for [PERSON_NAME]. …"
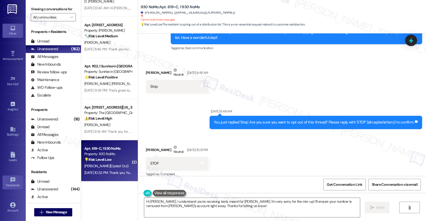
scroll to position [281, 0]
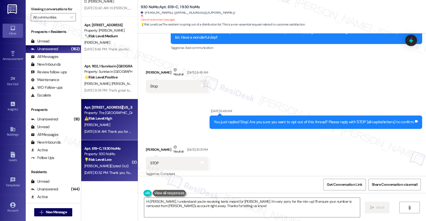
click at [115, 124] on div "[PERSON_NAME]" at bounding box center [108, 125] width 49 height 6
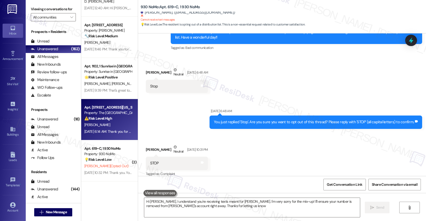
type textarea "Hi [PERSON_NAME], I understand you're receiving texts meant for [PERSON_NAME]. …"
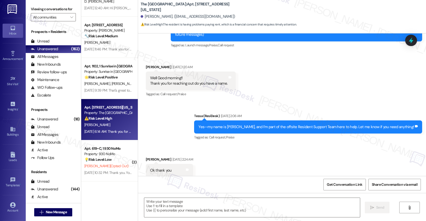
type textarea "Fetching suggested responses. Please feel free to read through the conversation…"
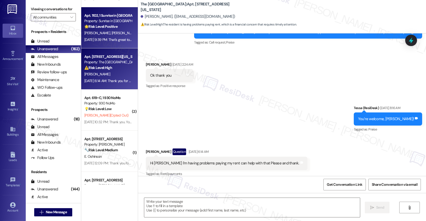
scroll to position [764, 0]
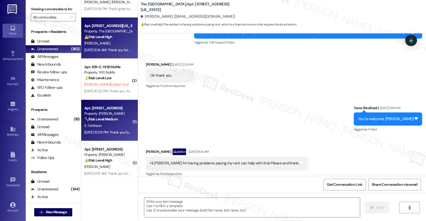
click at [109, 109] on div "Apt. [STREET_ADDRESS]" at bounding box center [108, 107] width 48 height 5
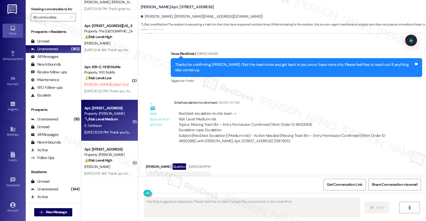
scroll to position [1492, 0]
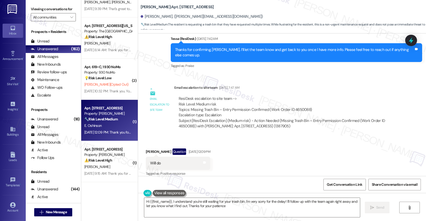
type textarea "Hi {{first_name}}, I understand you're still waiting for your trash bin. I'm ve…"
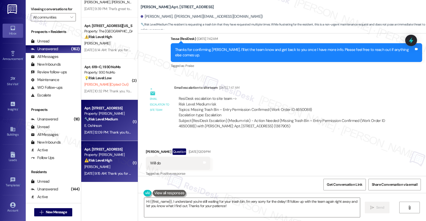
click at [98, 158] on strong "⚠️ Risk Level: High" at bounding box center [98, 160] width 28 height 5
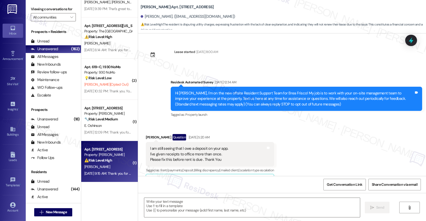
scroll to position [6608, 0]
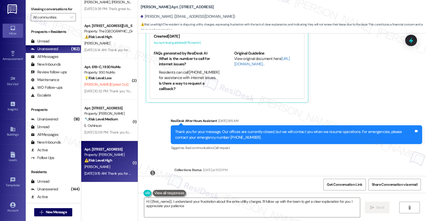
type textarea "Hi {{first_name}}, I understand your frustration about the extra utility charge…"
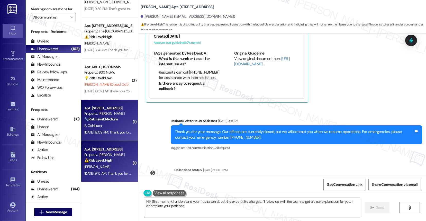
click at [115, 114] on div "Property: [PERSON_NAME]" at bounding box center [108, 113] width 48 height 5
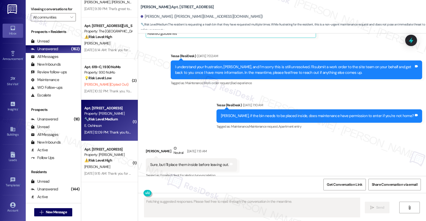
scroll to position [1492, 0]
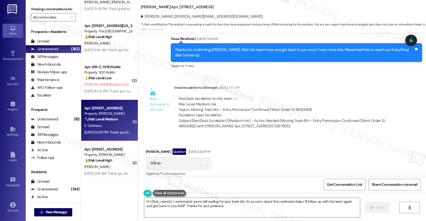
type textarea "Hi {{first_name}}, I understand you're still waiting for your trash bin. I'm so…"
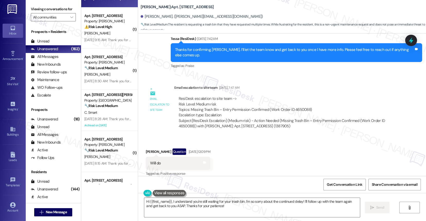
scroll to position [900, 0]
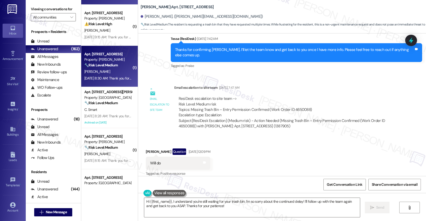
click at [99, 76] on div "[DATE] 8:30 AM: Thank you for your message. Our offices are currently closed, b…" at bounding box center [240, 78] width 312 height 5
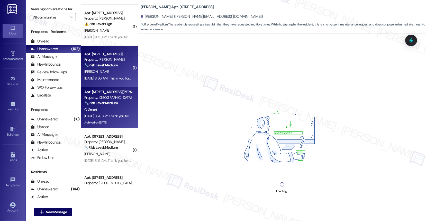
click at [93, 112] on div "C. Smart" at bounding box center [108, 109] width 49 height 6
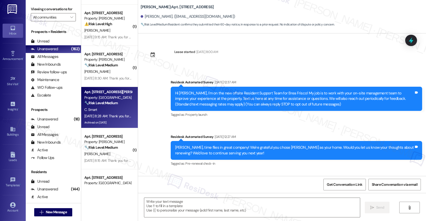
scroll to position [934, 0]
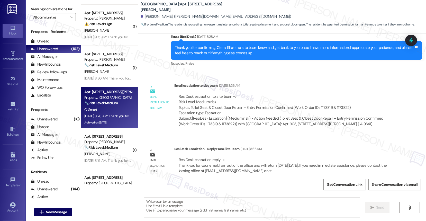
type textarea "Fetching suggested responses. Please feel free to read through the conversation…"
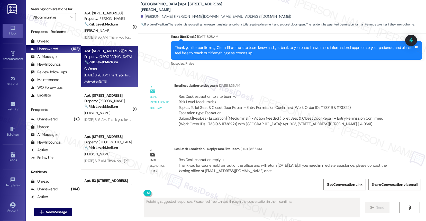
scroll to position [945, 0]
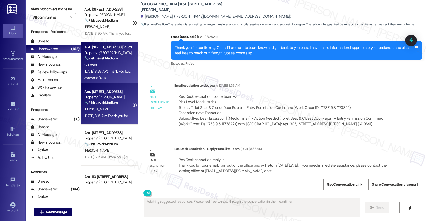
click at [97, 103] on strong "🔧 Risk Level: Medium" at bounding box center [100, 102] width 33 height 5
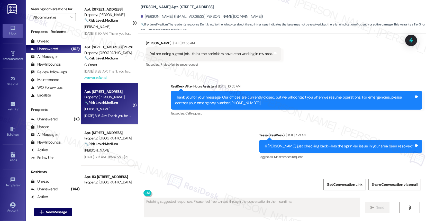
scroll to position [452, 0]
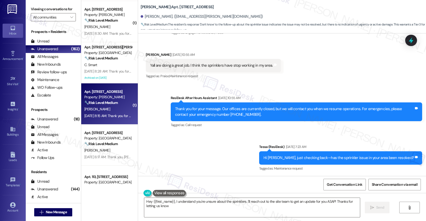
type textarea "Hey {{first_name}}, I understand you're unsure about the sprinklers. I'll reach…"
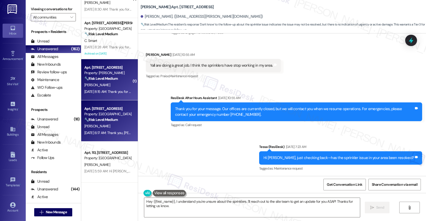
scroll to position [984, 0]
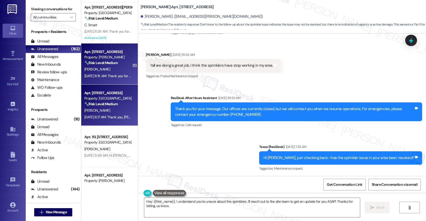
click at [103, 107] on div "Apt. [STREET_ADDRESS] Property: Arcadia Pointe 🔧 Risk Level: Medium The residen…" at bounding box center [108, 98] width 49 height 17
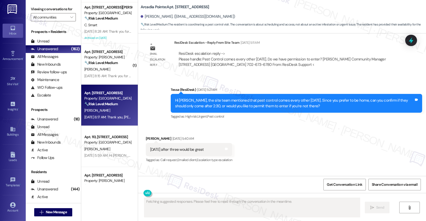
scroll to position [488, 0]
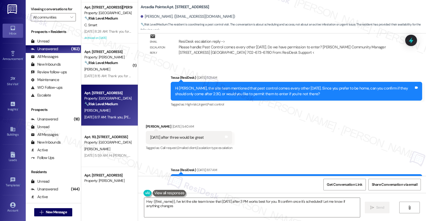
type textarea "Hey {{first_name}}, I've let the site team know that [DATE] after 3 PM works be…"
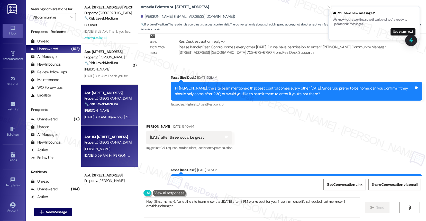
click at [110, 147] on div "[PERSON_NAME]" at bounding box center [108, 149] width 49 height 6
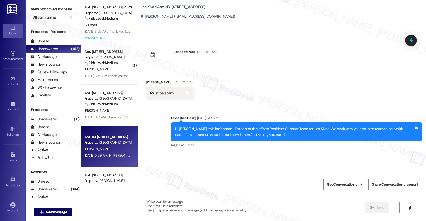
type textarea "Fetching suggested responses. Please feel free to read through the conversation…"
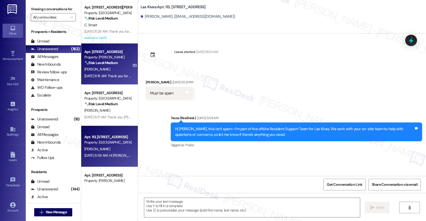
click at [99, 82] on div "Apt. [STREET_ADDRESS] Property: [PERSON_NAME] 🔧 Risk Level: Medium The resident…" at bounding box center [109, 63] width 57 height 41
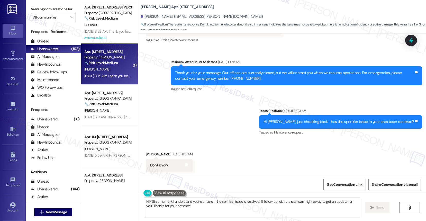
type textarea "Hi {{first_name}}, I understand you're unsure if the sprinkler issue is resolve…"
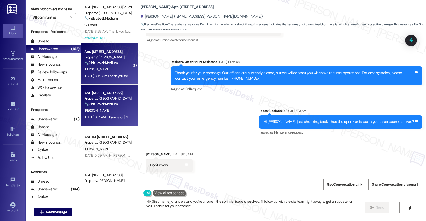
click at [102, 100] on div "Property: [GEOGRAPHIC_DATA]" at bounding box center [108, 98] width 48 height 5
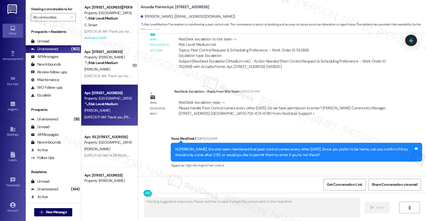
scroll to position [456, 0]
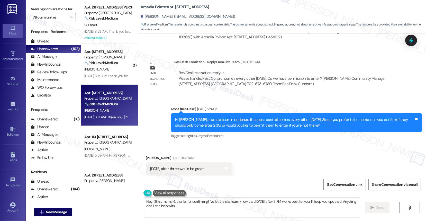
type textarea "Hey {{first_name}}, thanks for confirming! I've let the site team know that [DA…"
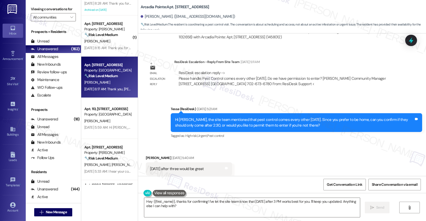
scroll to position [1017, 0]
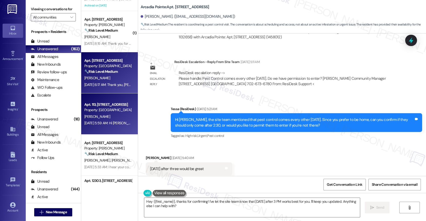
click at [102, 115] on div "[PERSON_NAME]" at bounding box center [108, 116] width 49 height 6
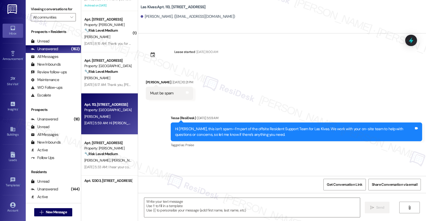
type textarea "Fetching suggested responses. Please feel free to read through the conversation…"
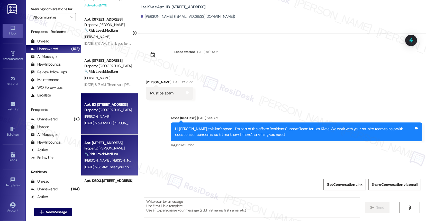
click at [93, 153] on strong "🔧 Risk Level: Medium" at bounding box center [100, 153] width 33 height 5
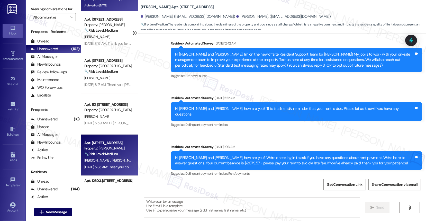
scroll to position [82, 0]
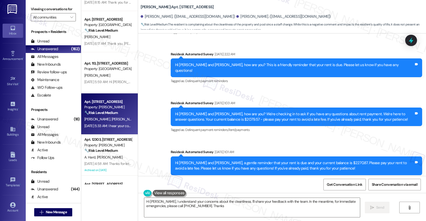
type textarea "Hi [PERSON_NAME], I understand your concerns about the cleanliness. I'll share …"
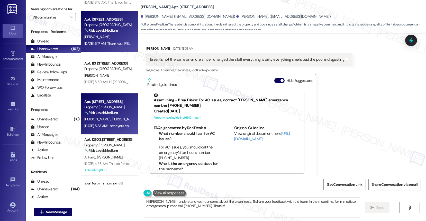
click at [107, 46] on div "[DATE] 6:17 AM: Thank you, [PERSON_NAME]. I’ll share your preference with the s…" at bounding box center [108, 43] width 49 height 6
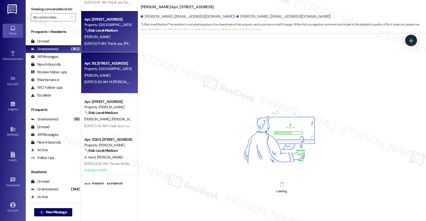
click at [106, 69] on div "Property: [GEOGRAPHIC_DATA]" at bounding box center [108, 68] width 48 height 5
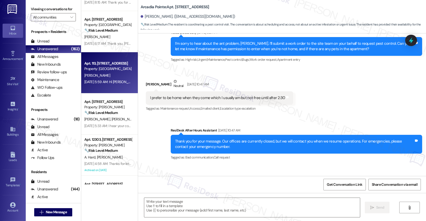
type textarea "Fetching suggested responses. Please feel free to read through the conversation…"
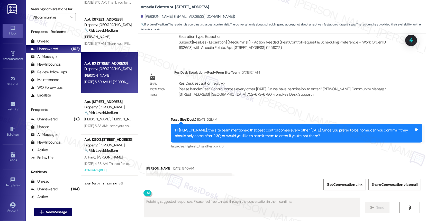
scroll to position [456, 0]
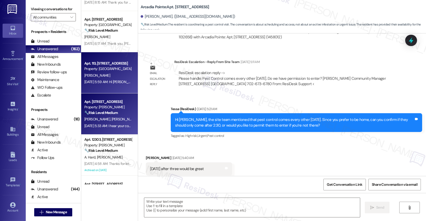
click at [115, 114] on div "🔧 Risk Level: Medium The resident is complaining about the cleanliness of the p…" at bounding box center [108, 112] width 48 height 5
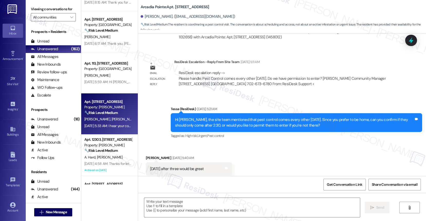
click at [115, 114] on div "🔧 Risk Level: Medium The resident is complaining about the cleanliness of the p…" at bounding box center [108, 112] width 48 height 5
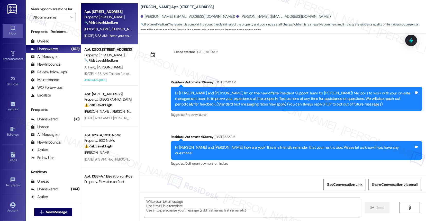
scroll to position [1109, 0]
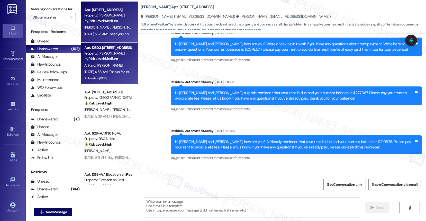
type textarea "Fetching suggested responses. Please feel free to read through the conversation…"
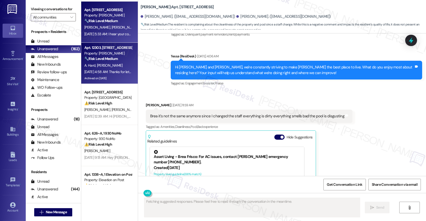
click at [114, 80] on div "Archived on [DATE]" at bounding box center [108, 78] width 49 height 6
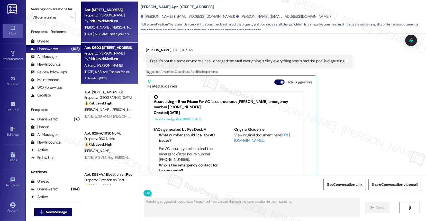
scroll to position [332, 0]
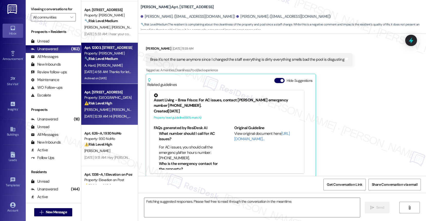
click at [116, 107] on div "[PERSON_NAME] [PERSON_NAME]" at bounding box center [108, 109] width 49 height 6
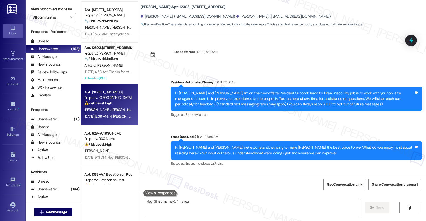
scroll to position [2420, 0]
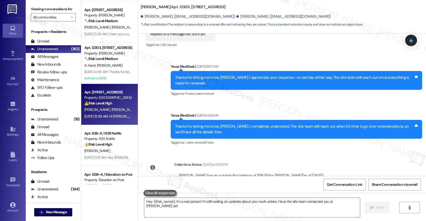
type textarea "Hey {{first_name}}, I'm a real person! I'm still waiting on updates about your …"
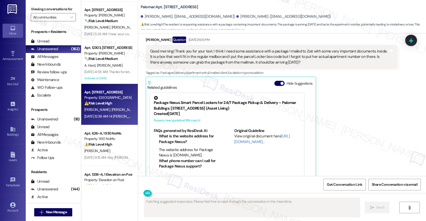
scroll to position [105, 0]
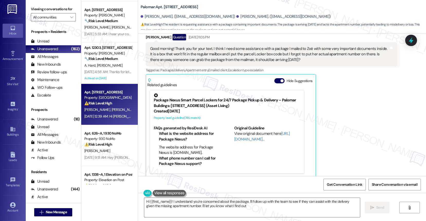
type textarea "Hi {{first_name}}! I understand you're concerned about the package. I'll follow…"
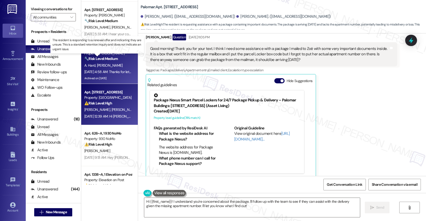
click at [98, 60] on strong "🔧 Risk Level: Medium" at bounding box center [100, 58] width 33 height 5
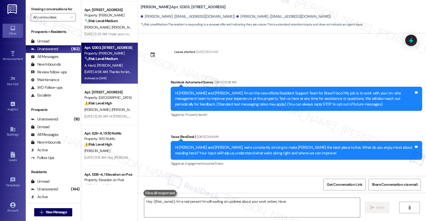
scroll to position [2420, 0]
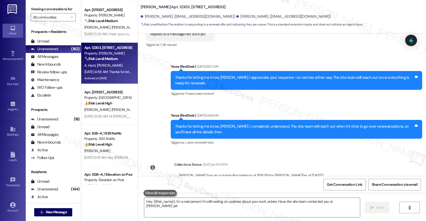
type textarea "Hey {{first_name}}, I'm a real person! I'm still waiting on updates about your …"
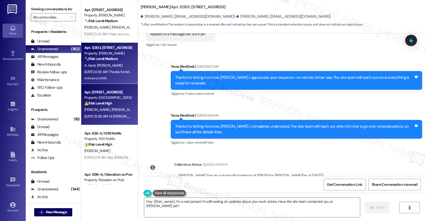
click at [124, 100] on div "⚠️ Risk Level: High The resident is requesting assistance with a package contai…" at bounding box center [108, 102] width 48 height 5
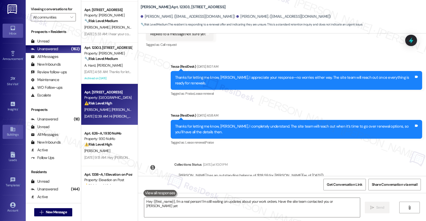
type textarea "Hey {{first_name}}, I'm a real person! I'm still waiting on updates about your …"
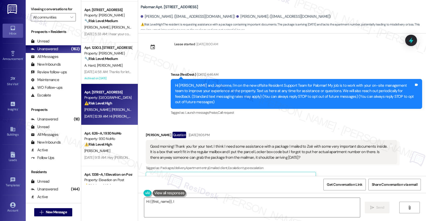
scroll to position [105, 0]
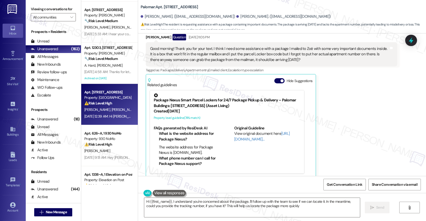
type textarea "Hi {{first_name}}, I understand you're concerned about the package. I'll follow…"
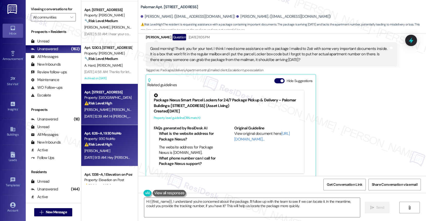
click at [104, 146] on strong "⚠️ Risk Level: High" at bounding box center [98, 144] width 28 height 5
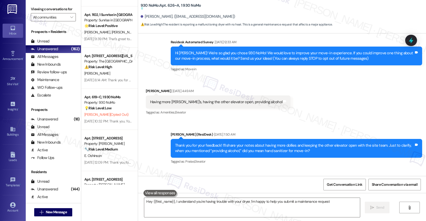
scroll to position [222, 0]
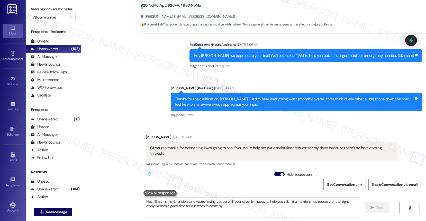
type textarea "Hey {{first_name}}, I understand you're having trouble with your dryer. I'm hap…"
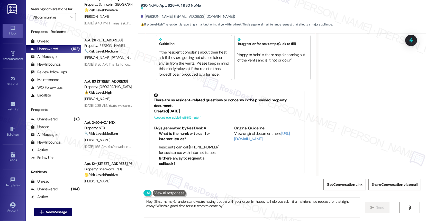
scroll to position [1913, 0]
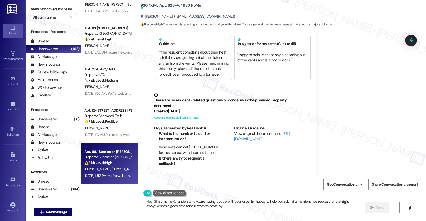
click at [111, 168] on span "[PERSON_NAME]" at bounding box center [124, 169] width 26 height 5
type textarea "Hey {{first_name}}, I understand you're having trouble with your dryer. I'm hap…"
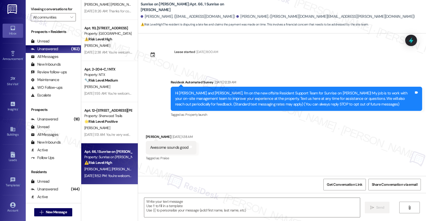
scroll to position [4684, 0]
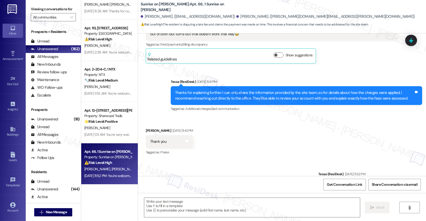
type textarea "Fetching suggested responses. Please feel free to read through the conversation…"
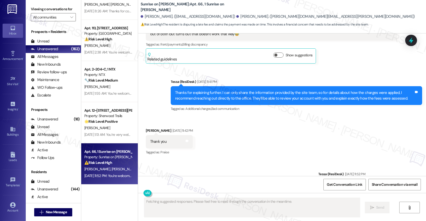
click at [102, 146] on div "Apt. 66, 1 Sunrise on [PERSON_NAME] Property: Sunrise on [PERSON_NAME] ⚠️ Risk …" at bounding box center [109, 163] width 57 height 41
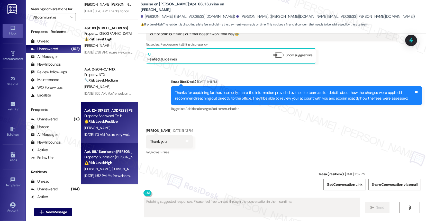
click at [100, 127] on div "[PERSON_NAME]" at bounding box center [108, 128] width 49 height 6
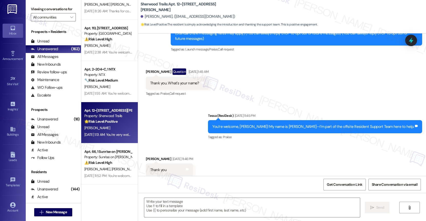
type textarea "Fetching suggested responses. Please feel free to read through the conversation…"
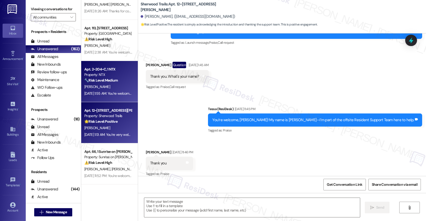
click at [93, 67] on div "Apt. 2~204~C, 1 NTX" at bounding box center [108, 69] width 48 height 5
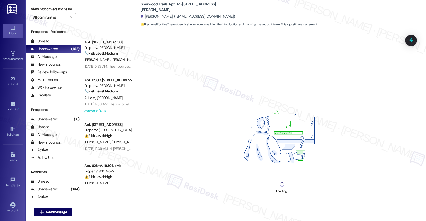
scroll to position [1006, 0]
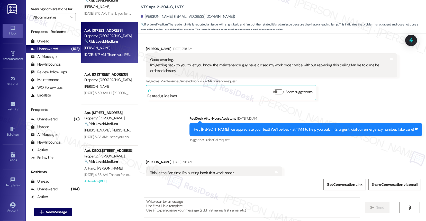
type textarea "Fetching suggested responses. Please feel free to read through the conversation…"
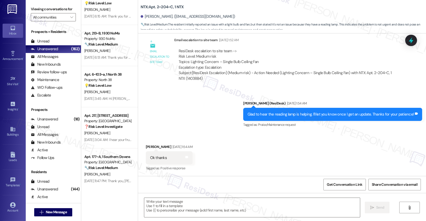
scroll to position [0, 0]
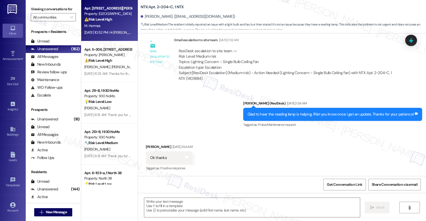
click at [106, 29] on div "M. Hermes" at bounding box center [108, 26] width 49 height 6
type textarea "Fetching suggested responses. Please feel free to read through the conversation…"
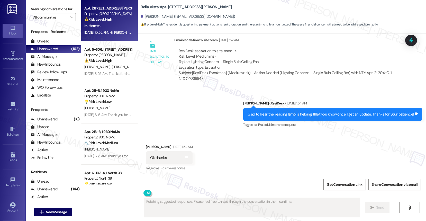
scroll to position [407, 0]
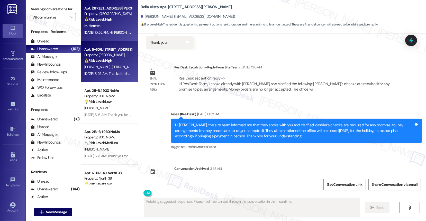
click at [111, 68] on span "[PERSON_NAME]" at bounding box center [124, 67] width 26 height 5
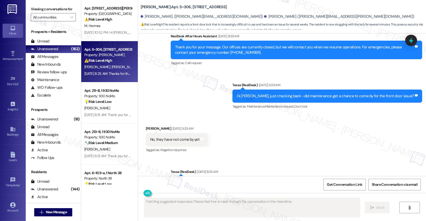
scroll to position [391, 0]
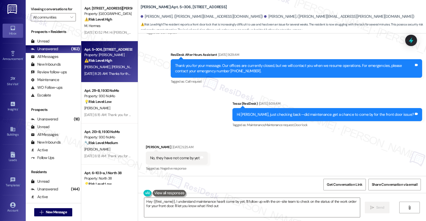
type textarea "Hey {{first_name}}, I understand maintenance hasn't come by yet. I'll follow up…"
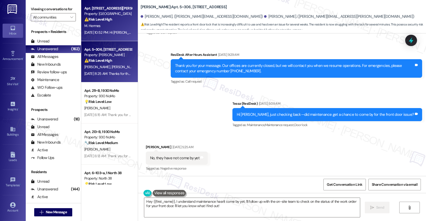
click at [109, 32] on div "[DATE] 10:52 PM: Hi [PERSON_NAME], the site team informed me that they spoke wi…" at bounding box center [363, 32] width 558 height 5
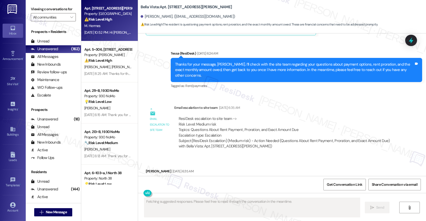
scroll to position [267, 0]
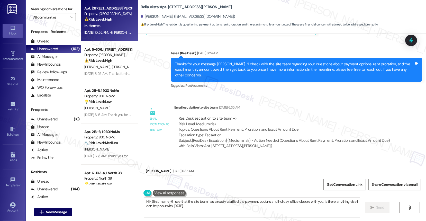
type textarea "Hi {{first_name}}! I see that the site team has already clarified the payment o…"
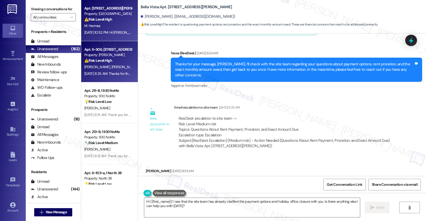
click at [110, 54] on div "Property: [PERSON_NAME]" at bounding box center [108, 54] width 48 height 5
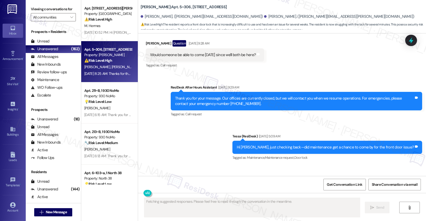
scroll to position [391, 0]
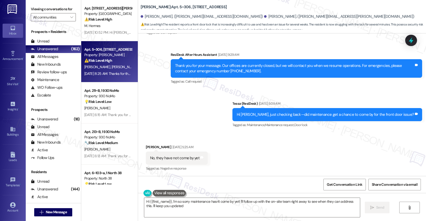
type textarea "Hi {{first_name}}, I'm so sorry maintenance hasn't come by yet! I'll follow up …"
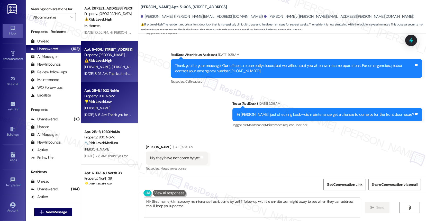
click at [102, 105] on div "[PERSON_NAME]" at bounding box center [108, 108] width 49 height 6
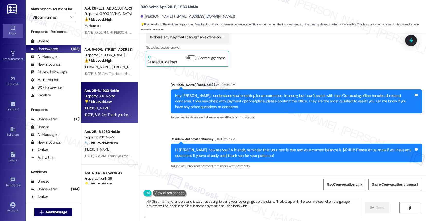
type textarea "Hi {{first_name}}, I understand it was frustrating to carry your belongings up …"
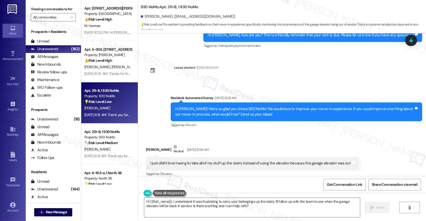
scroll to position [1859, 0]
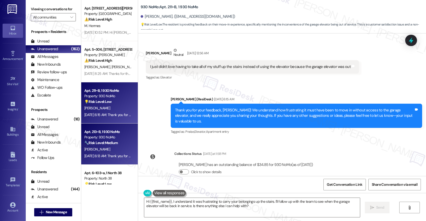
click at [98, 142] on strong "🔧 Risk Level: Medium" at bounding box center [100, 142] width 33 height 5
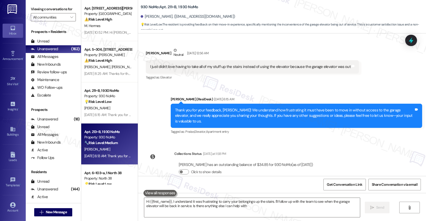
type textarea "Hi {{first_name}}, I understand it was frustrating to carry your belongings up …"
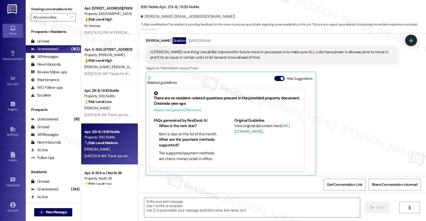
type textarea "Fetching suggested responses. Please feel free to read through the conversation…"
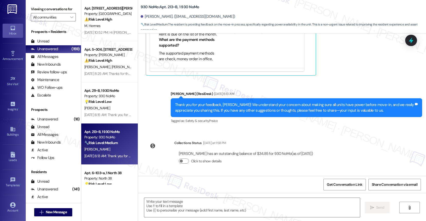
scroll to position [24, 0]
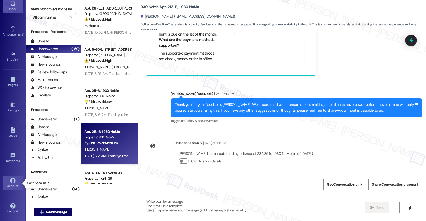
click at [13, 182] on icon at bounding box center [13, 181] width 6 height 6
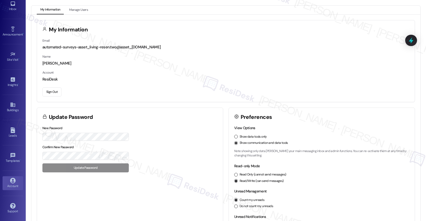
click at [56, 91] on button "Sign Out" at bounding box center [51, 91] width 19 height 9
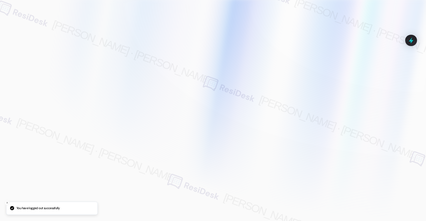
type input "[EMAIL_ADDRESS][PERSON_NAME][PERSON_NAME][PERSON_NAME][DOMAIN_NAME]"
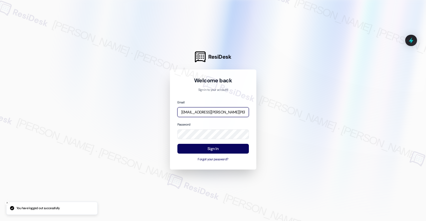
click at [209, 112] on input "[EMAIL_ADDRESS][PERSON_NAME][PERSON_NAME][PERSON_NAME][DOMAIN_NAME]" at bounding box center [212, 112] width 71 height 10
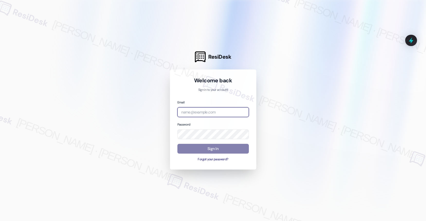
click at [0, 220] on com-1password-button at bounding box center [0, 221] width 0 height 0
click at [219, 110] on input "email" at bounding box center [212, 112] width 71 height 10
click at [268, 81] on div at bounding box center [213, 110] width 426 height 221
click at [206, 112] on input "email" at bounding box center [212, 112] width 71 height 10
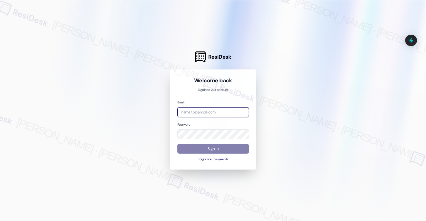
type input "[EMAIL_ADDRESS][PERSON_NAME][PERSON_NAME][PERSON_NAME][DOMAIN_NAME]"
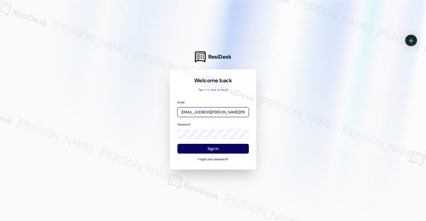
click at [206, 112] on input "[EMAIL_ADDRESS][PERSON_NAME][PERSON_NAME][PERSON_NAME][DOMAIN_NAME]" at bounding box center [212, 112] width 71 height 10
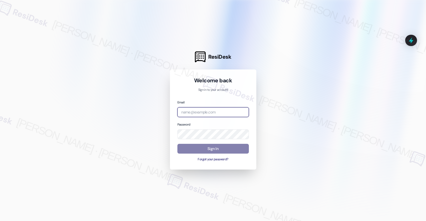
type input "automated-surveys-affinity_property-resen.two@affinity_[DOMAIN_NAME]"
